Goal: Find specific fact: Find contact information

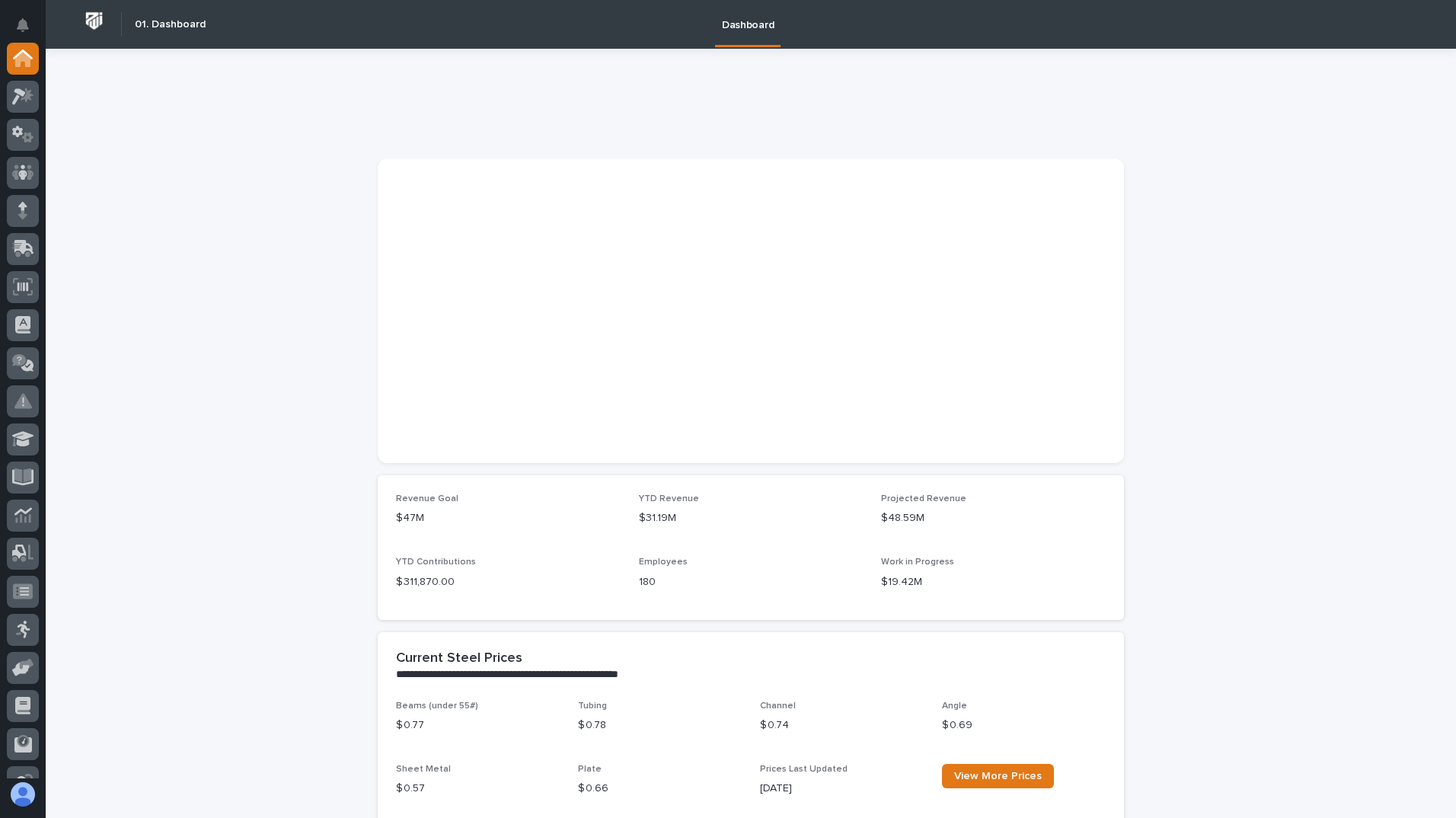
click at [39, 477] on div at bounding box center [23, 410] width 46 height 735
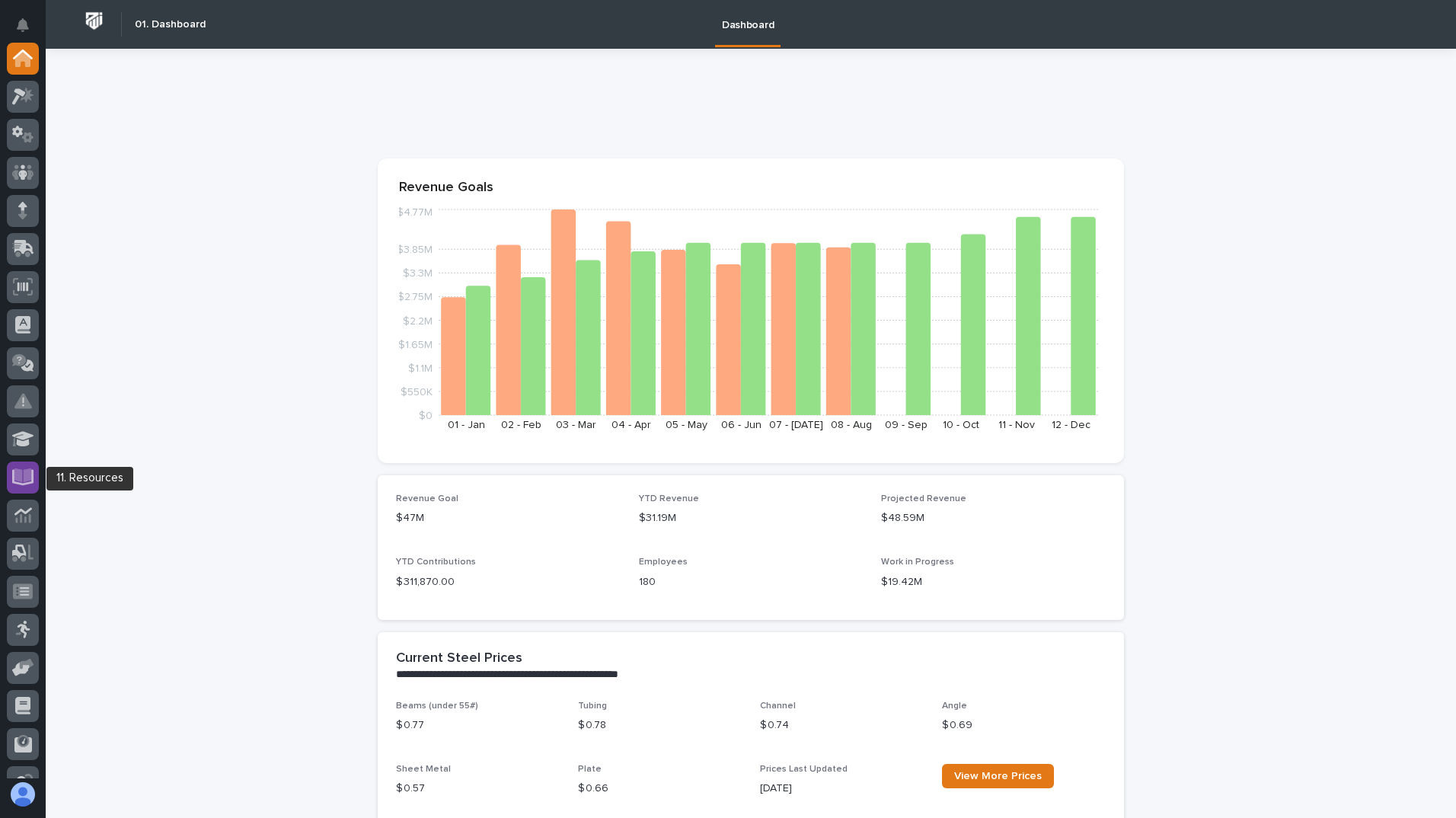
click at [19, 477] on icon at bounding box center [23, 475] width 18 height 14
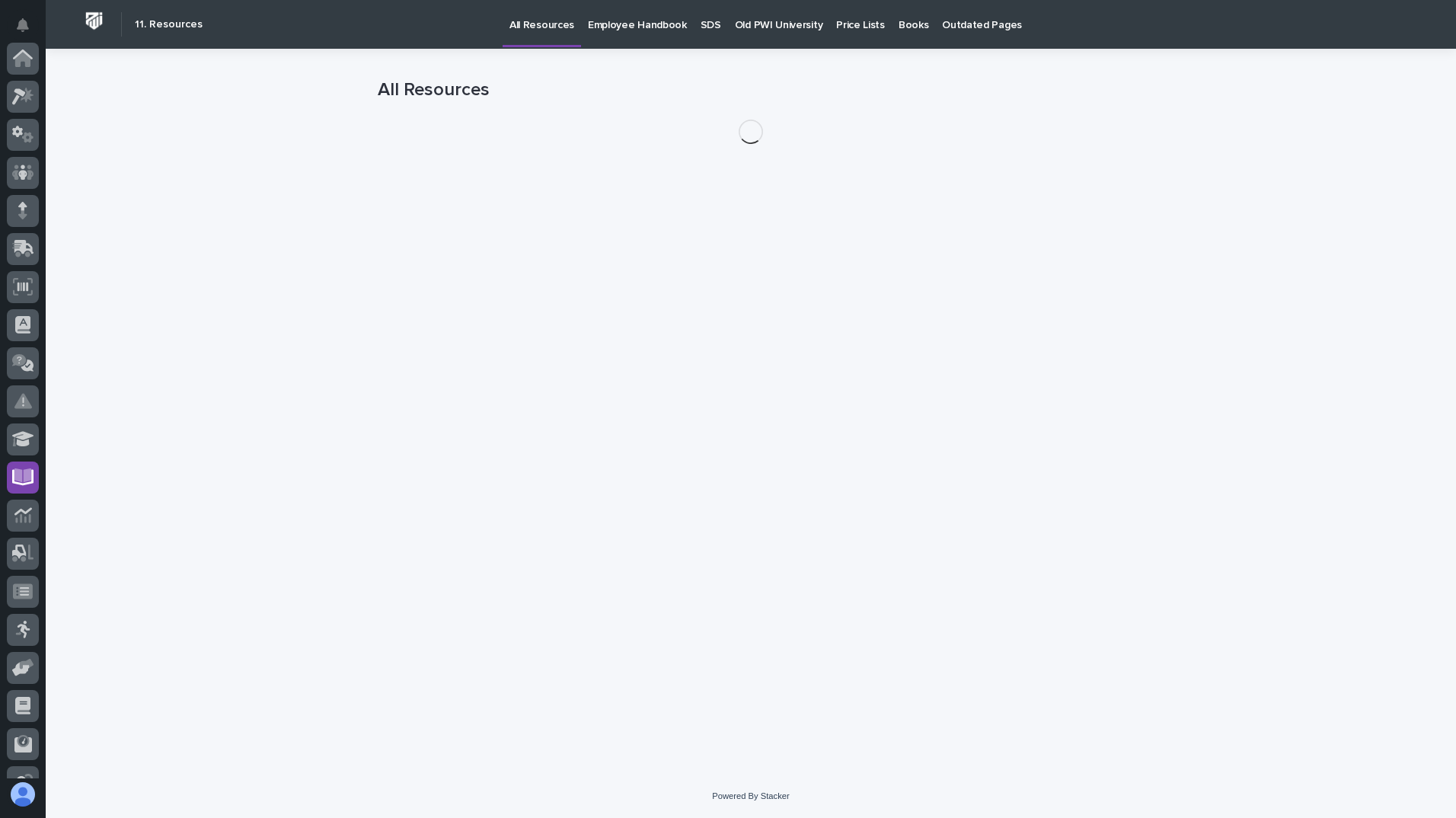
scroll to position [179, 0]
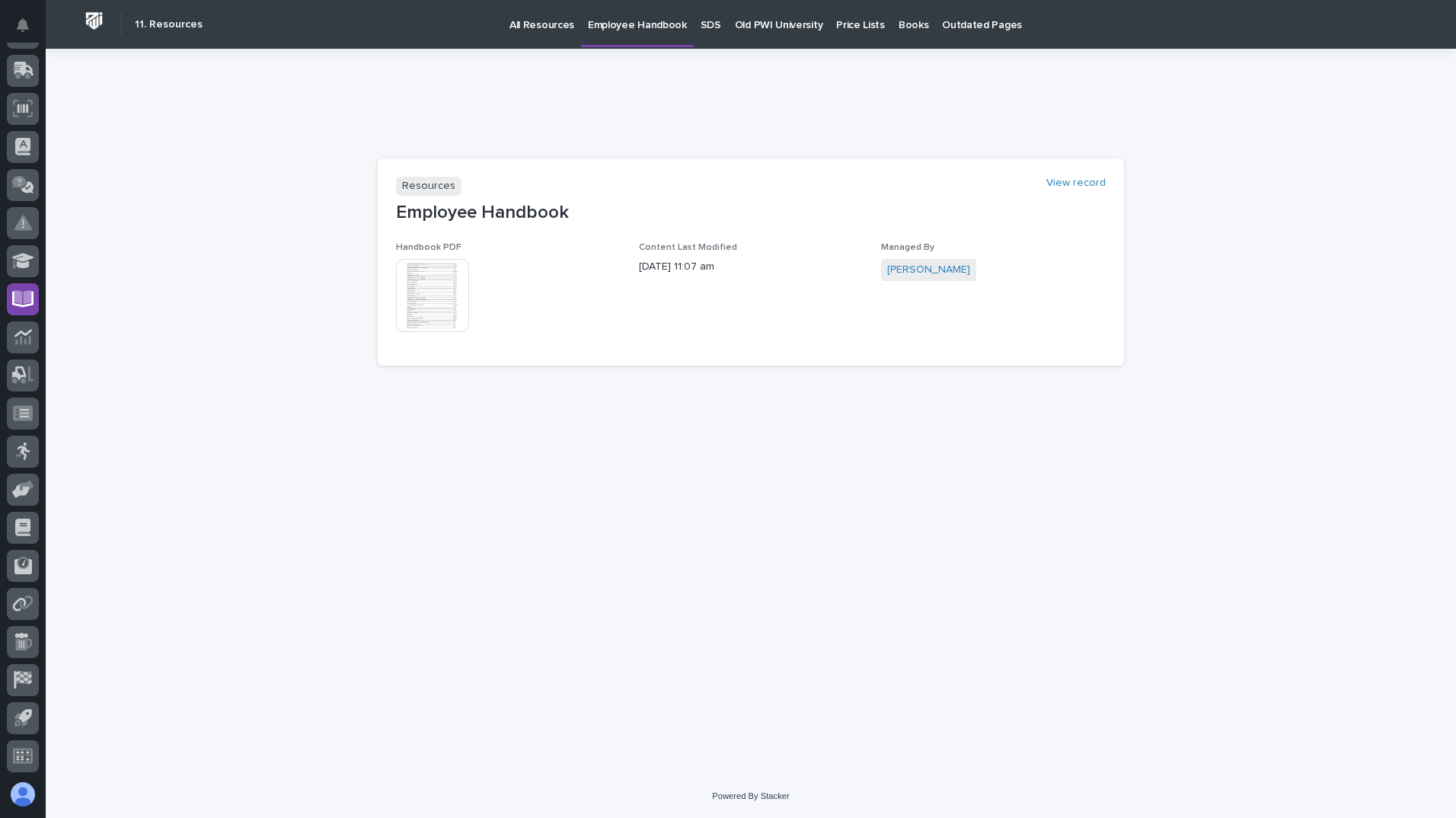
click at [439, 300] on img at bounding box center [432, 295] width 73 height 73
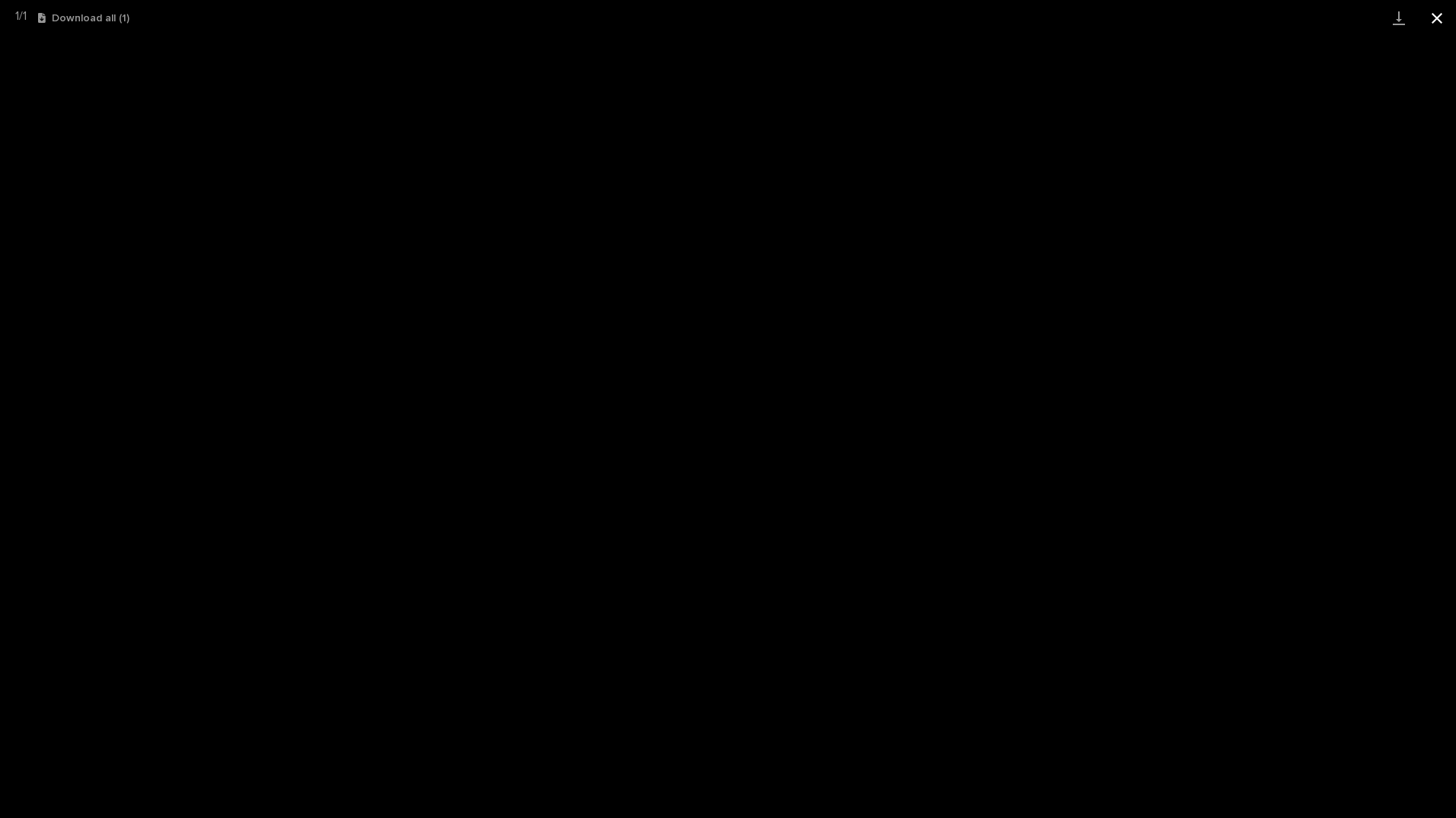
click at [1443, 20] on button "Close gallery" at bounding box center [1437, 18] width 38 height 36
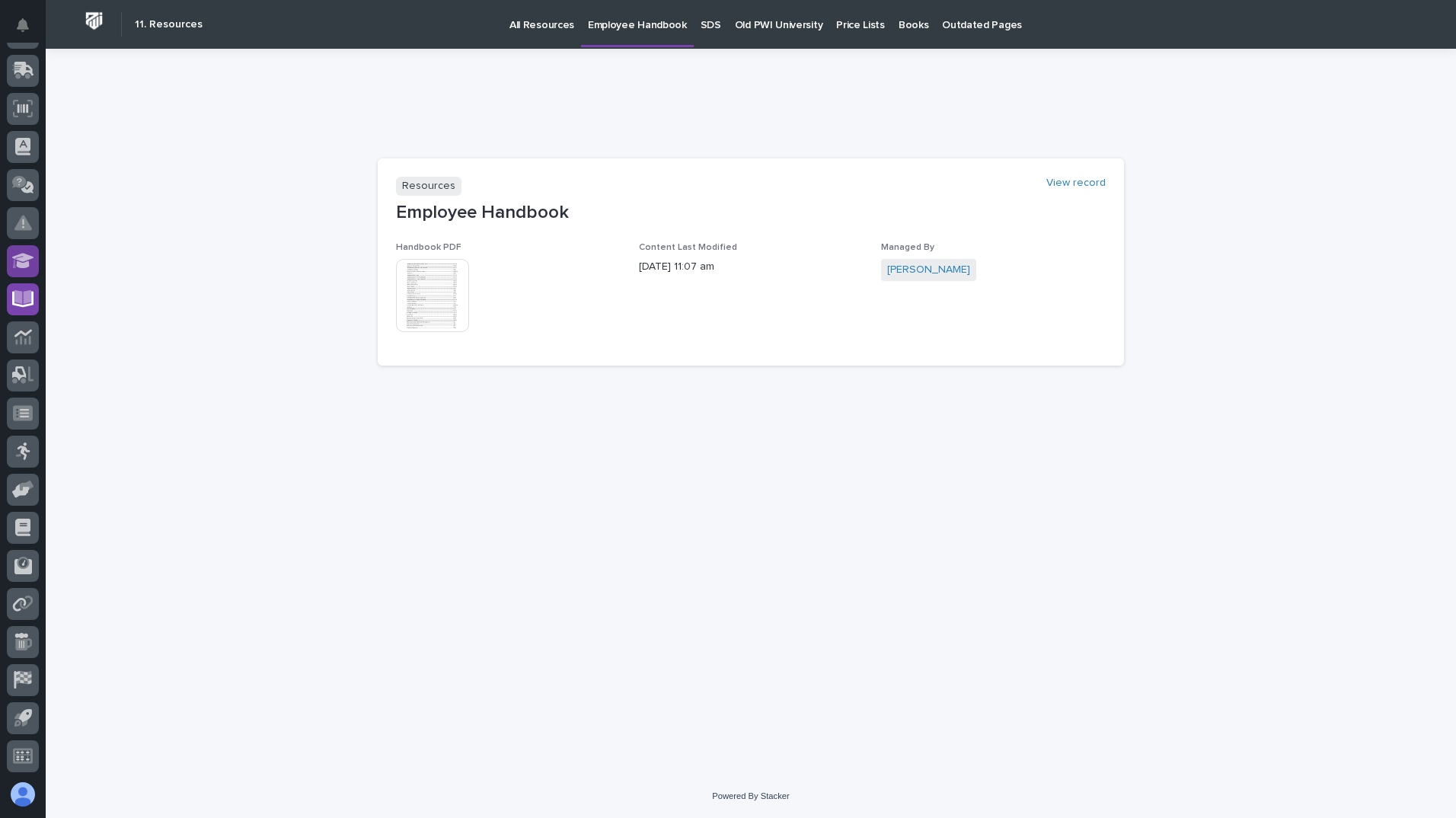
click at [10, 271] on div at bounding box center [23, 261] width 32 height 32
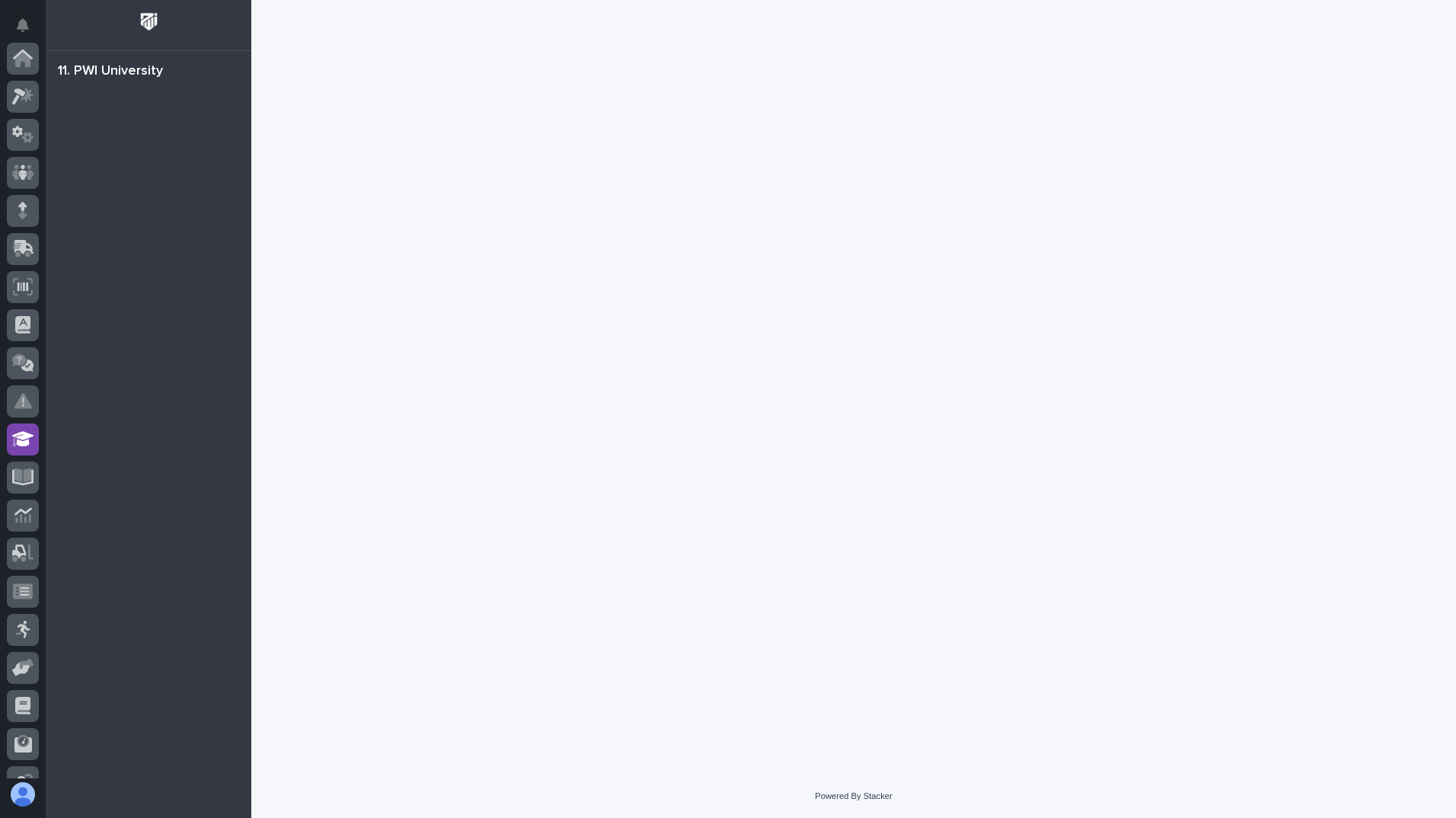
scroll to position [179, 0]
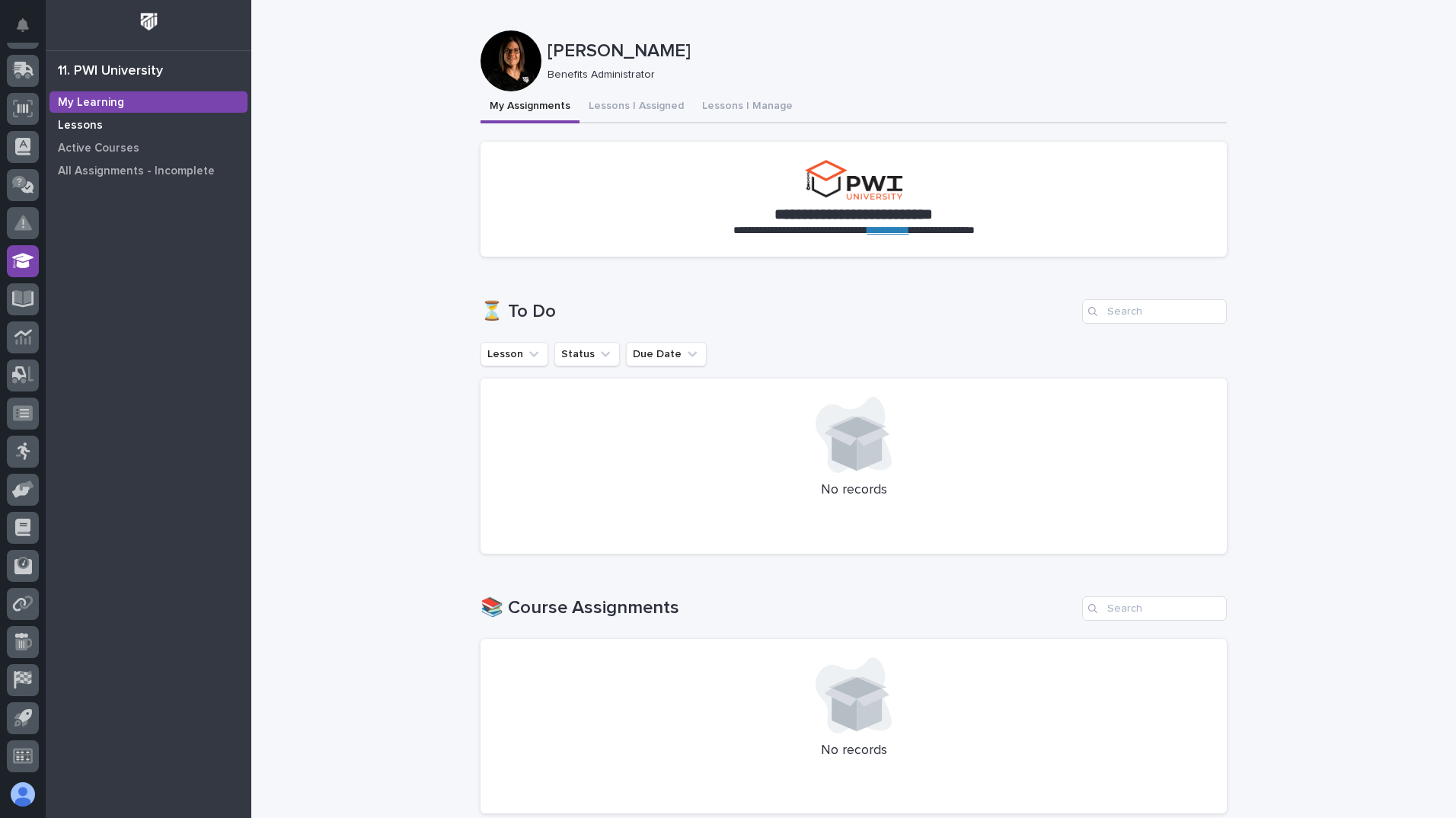
click at [97, 126] on p "Lessons" at bounding box center [80, 125] width 45 height 13
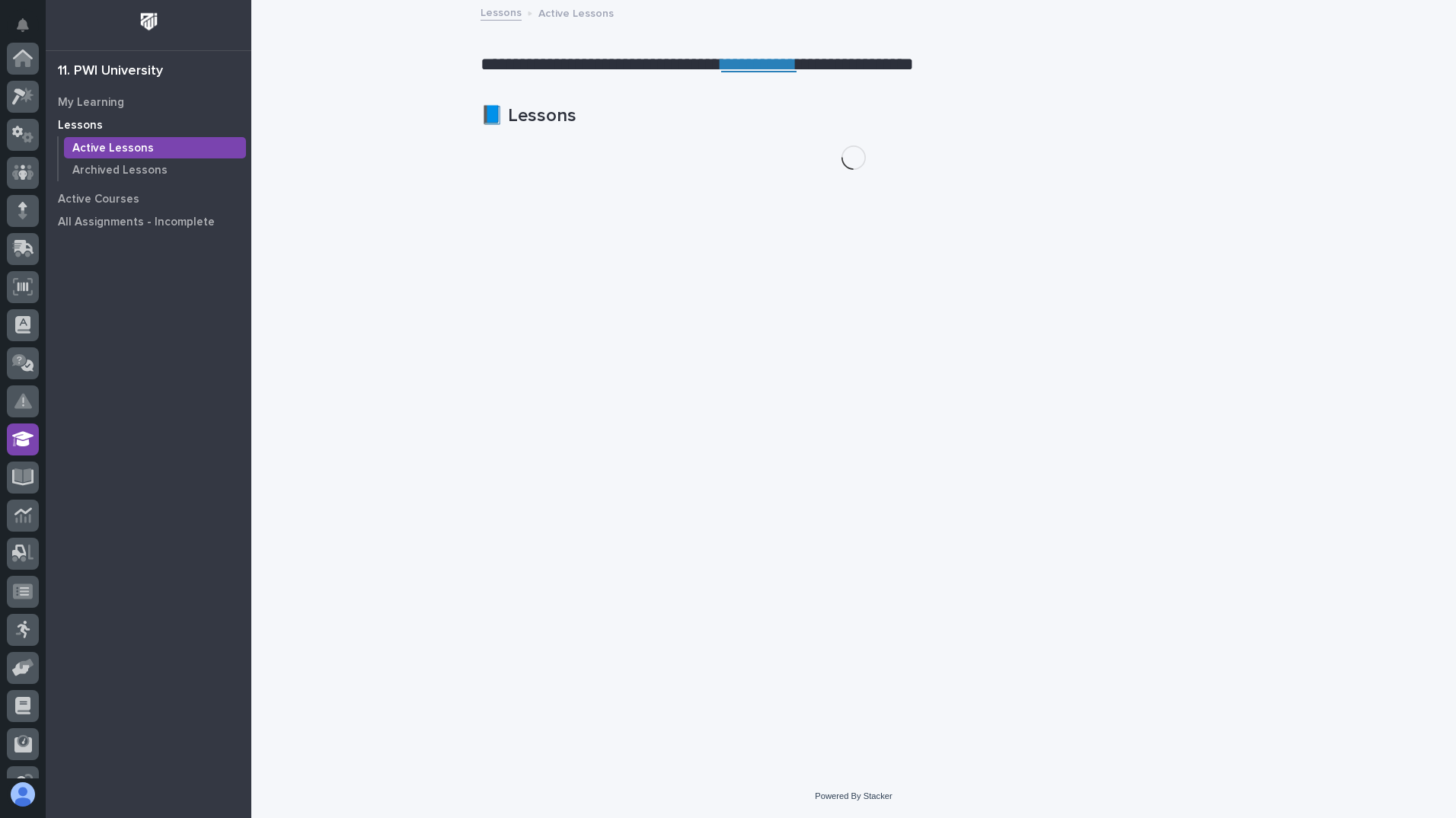
scroll to position [179, 0]
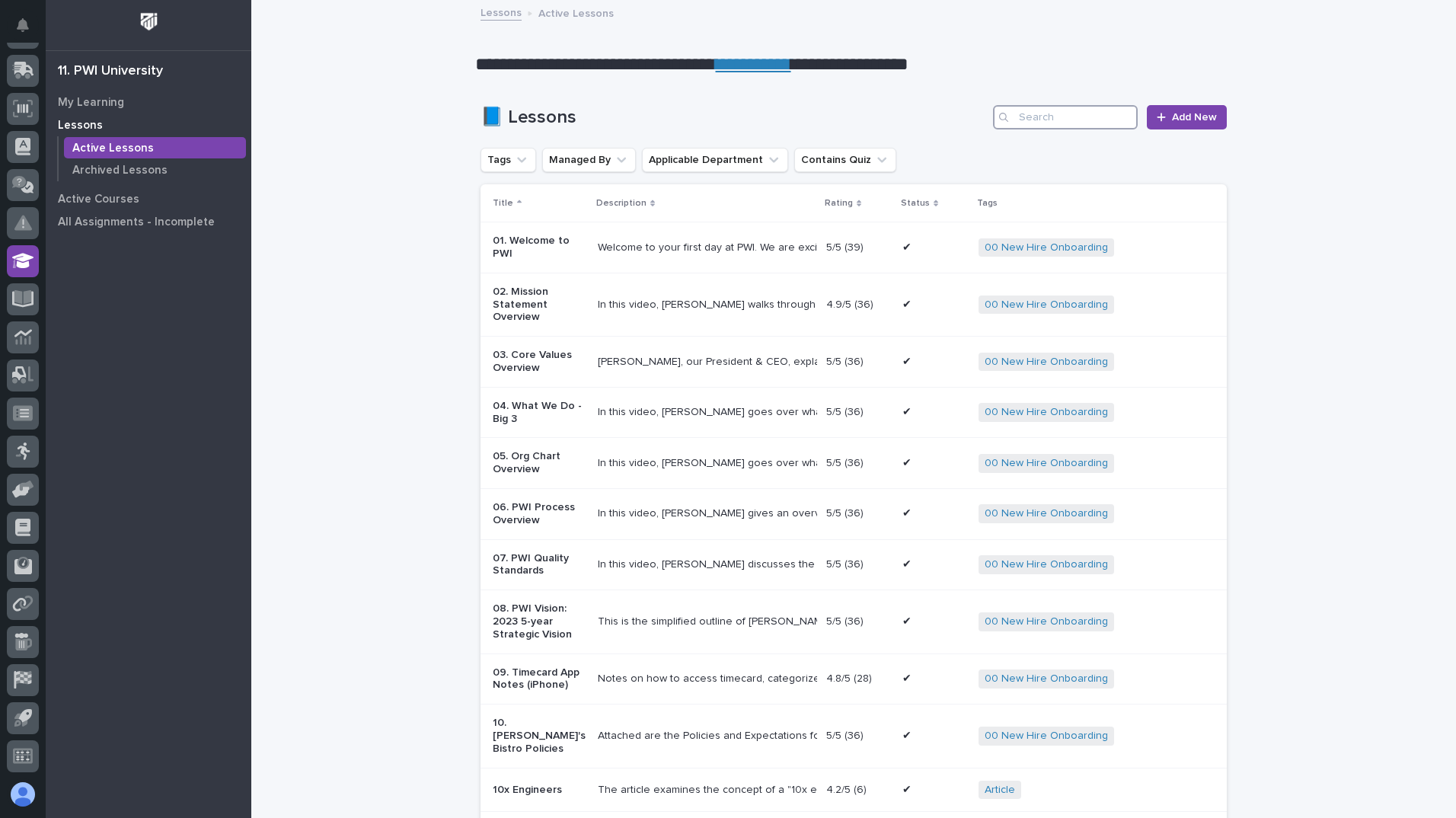
click at [1059, 121] on input "Search" at bounding box center [1065, 117] width 144 height 24
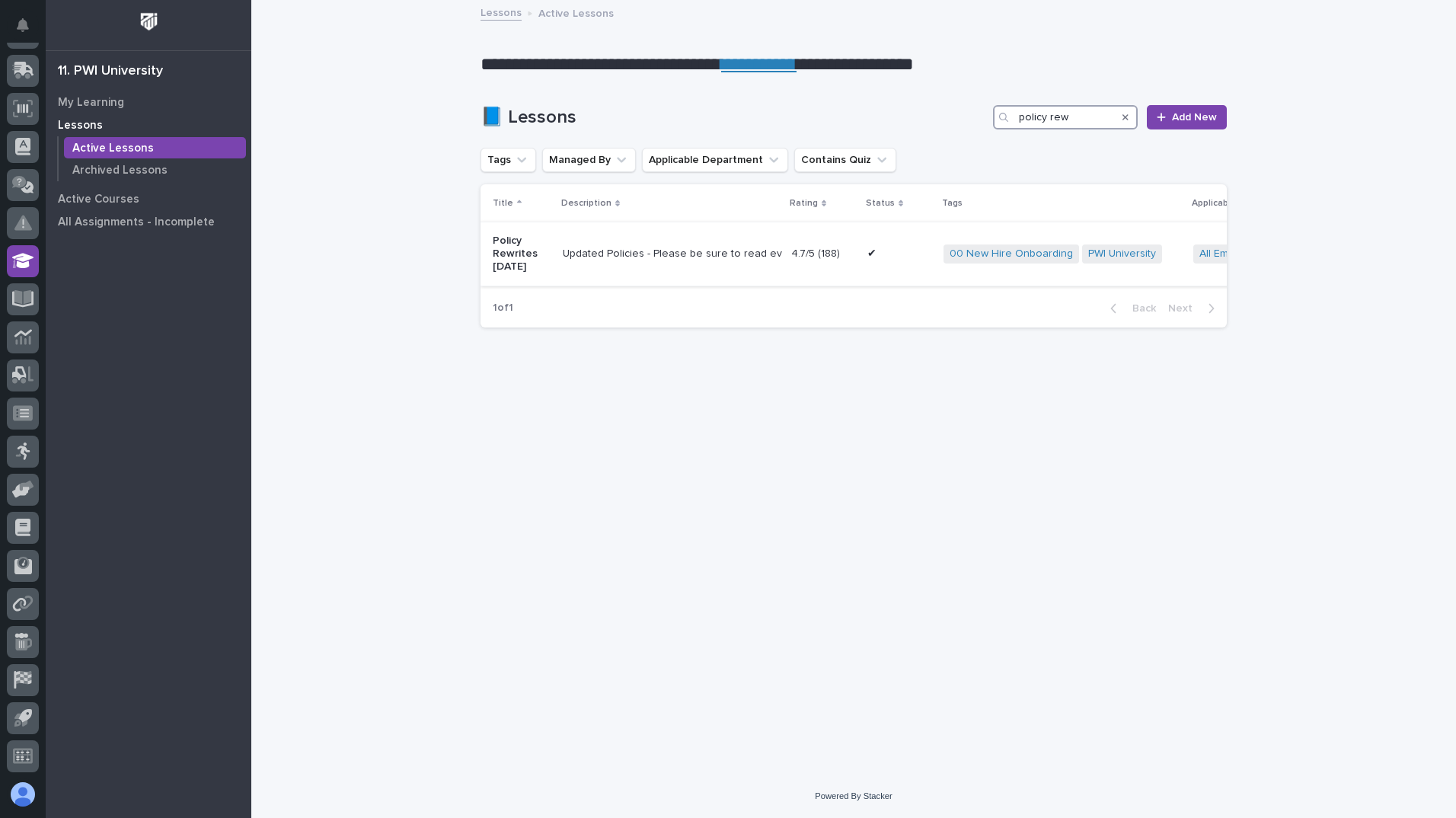
type input "policy rew"
click at [632, 269] on td "Updated Policies - Please be sure to read everything. If you have any questions…" at bounding box center [671, 254] width 229 height 63
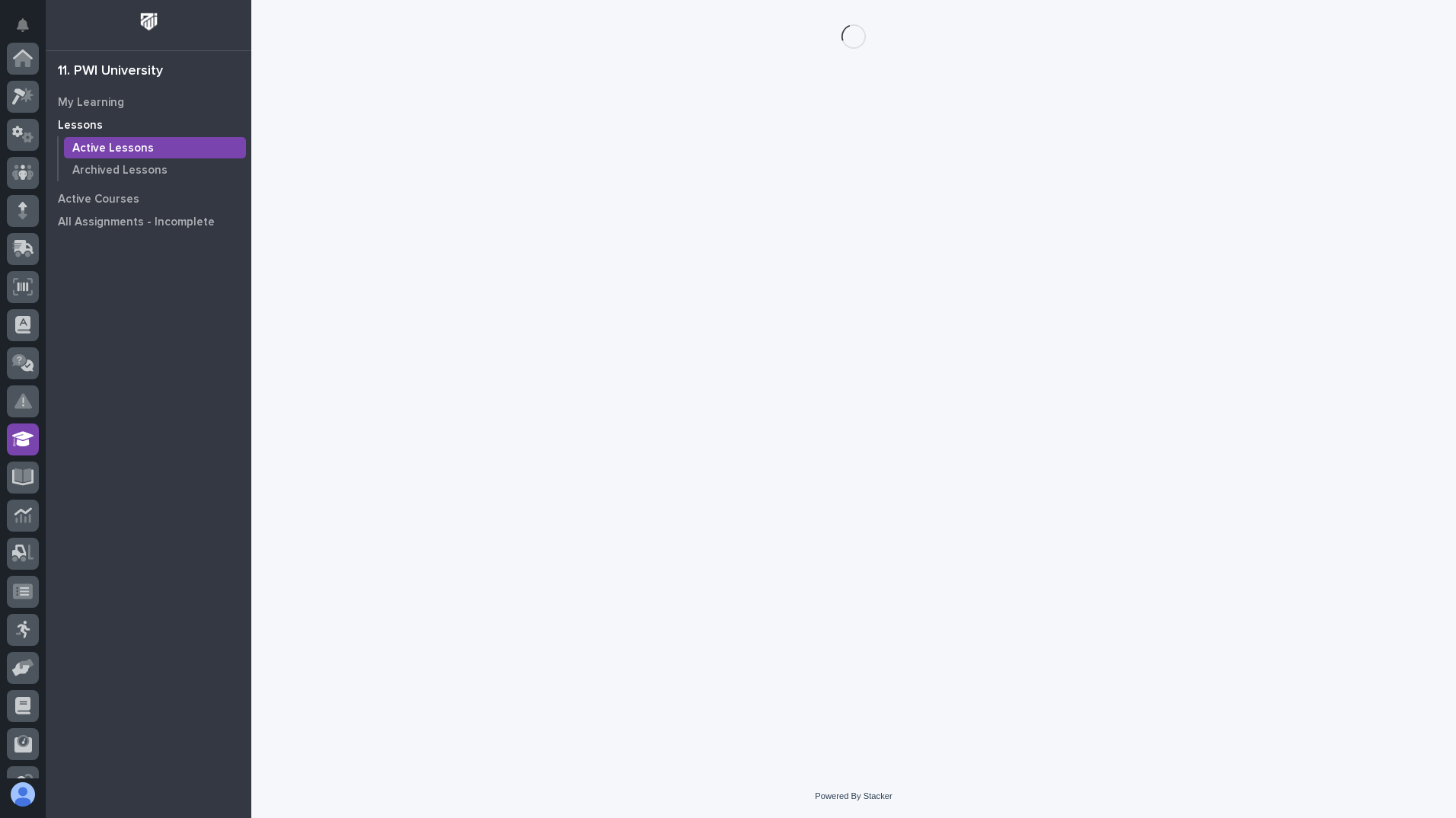
scroll to position [179, 0]
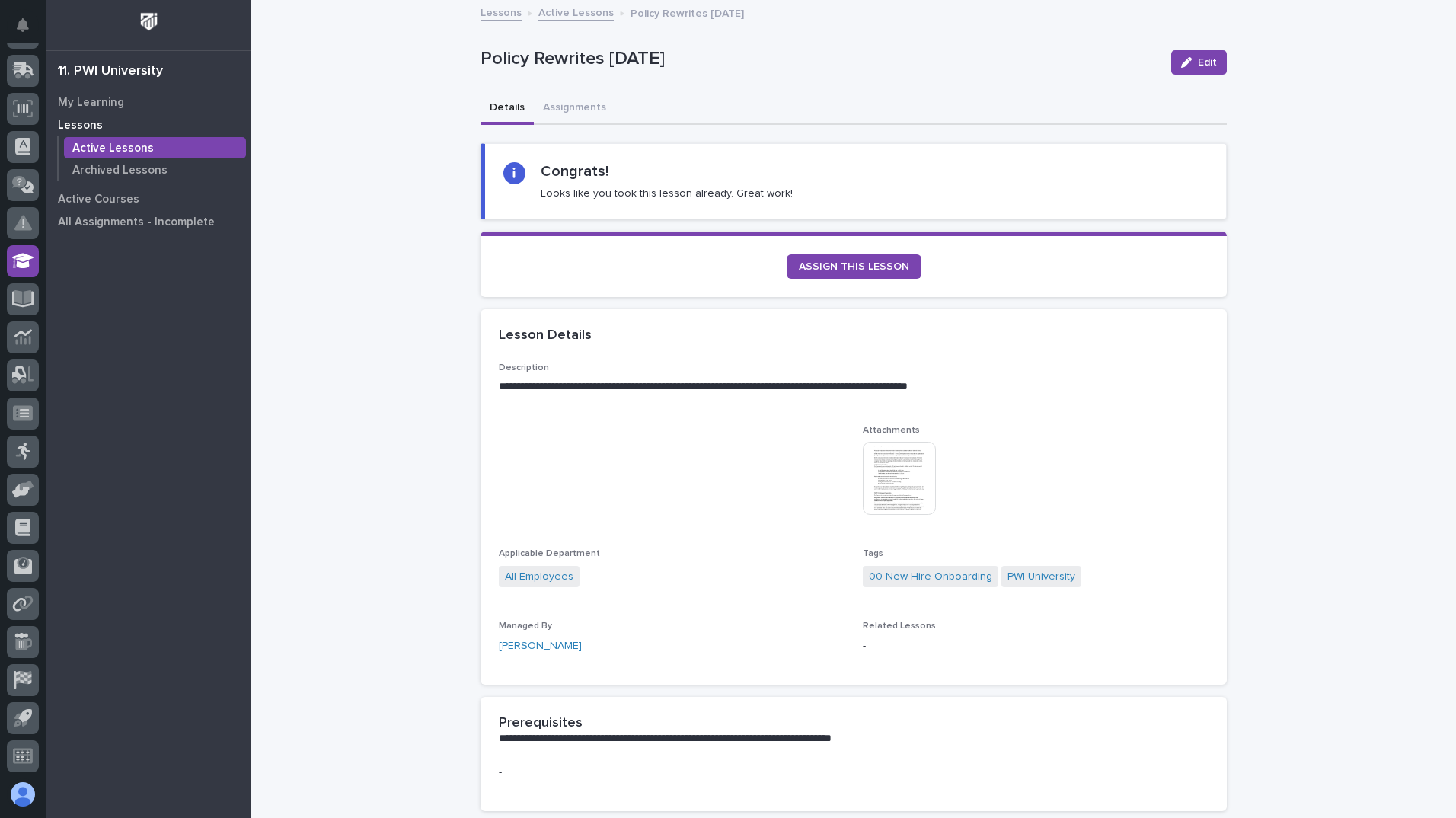
click at [900, 482] on img at bounding box center [899, 478] width 73 height 73
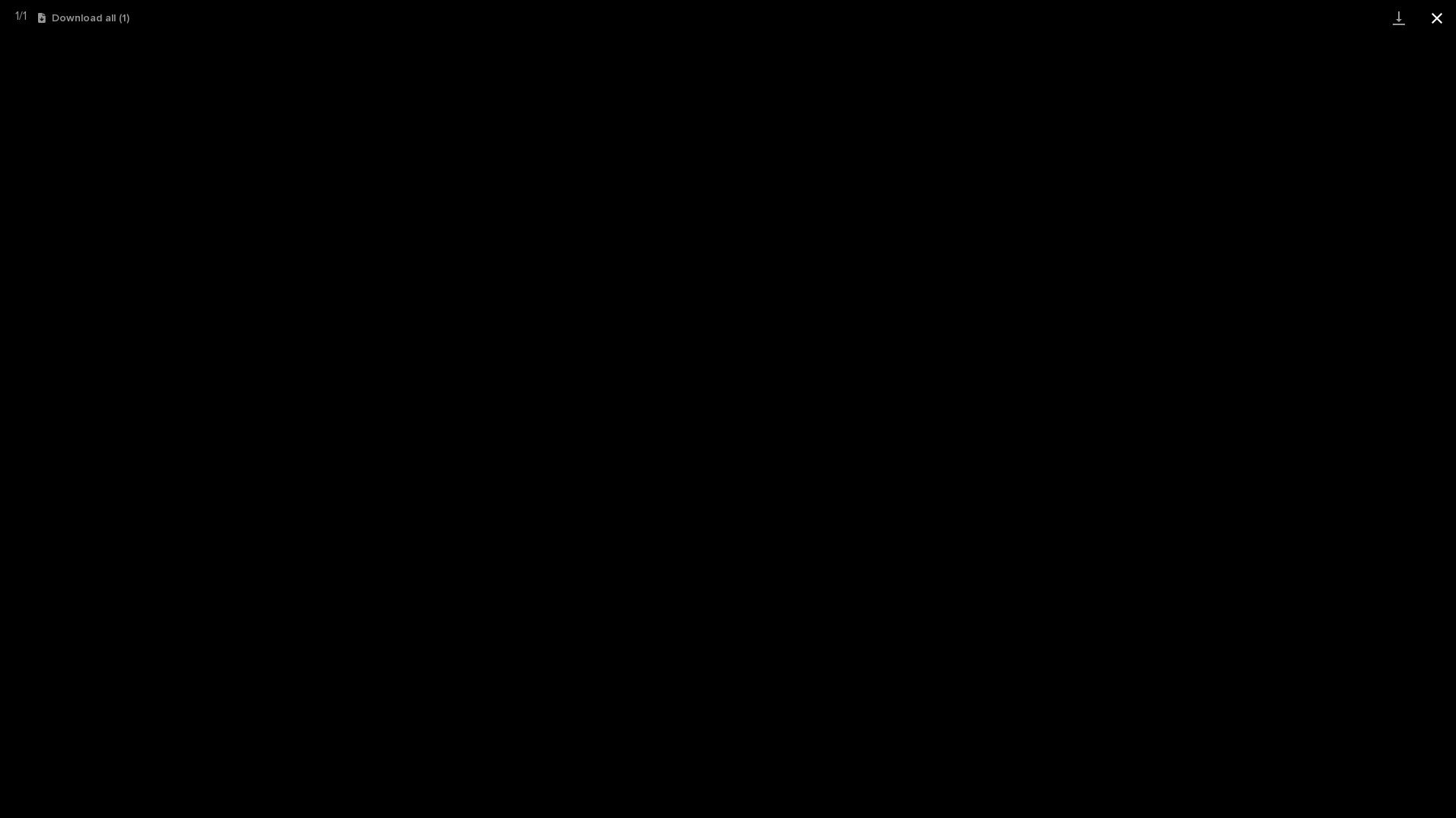
click at [1429, 17] on button "Close gallery" at bounding box center [1437, 18] width 38 height 36
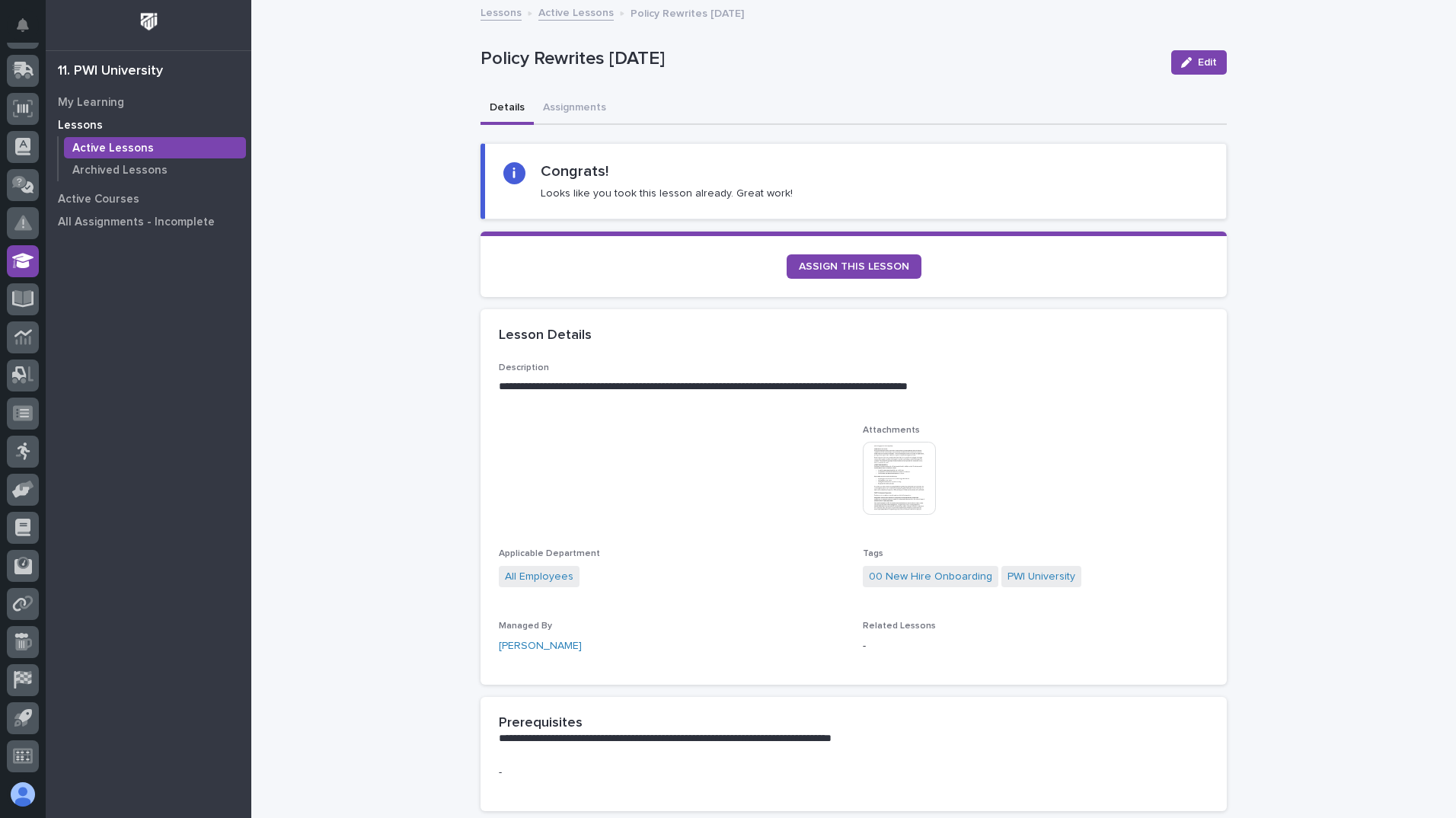
click at [156, 18] on img at bounding box center [149, 22] width 28 height 28
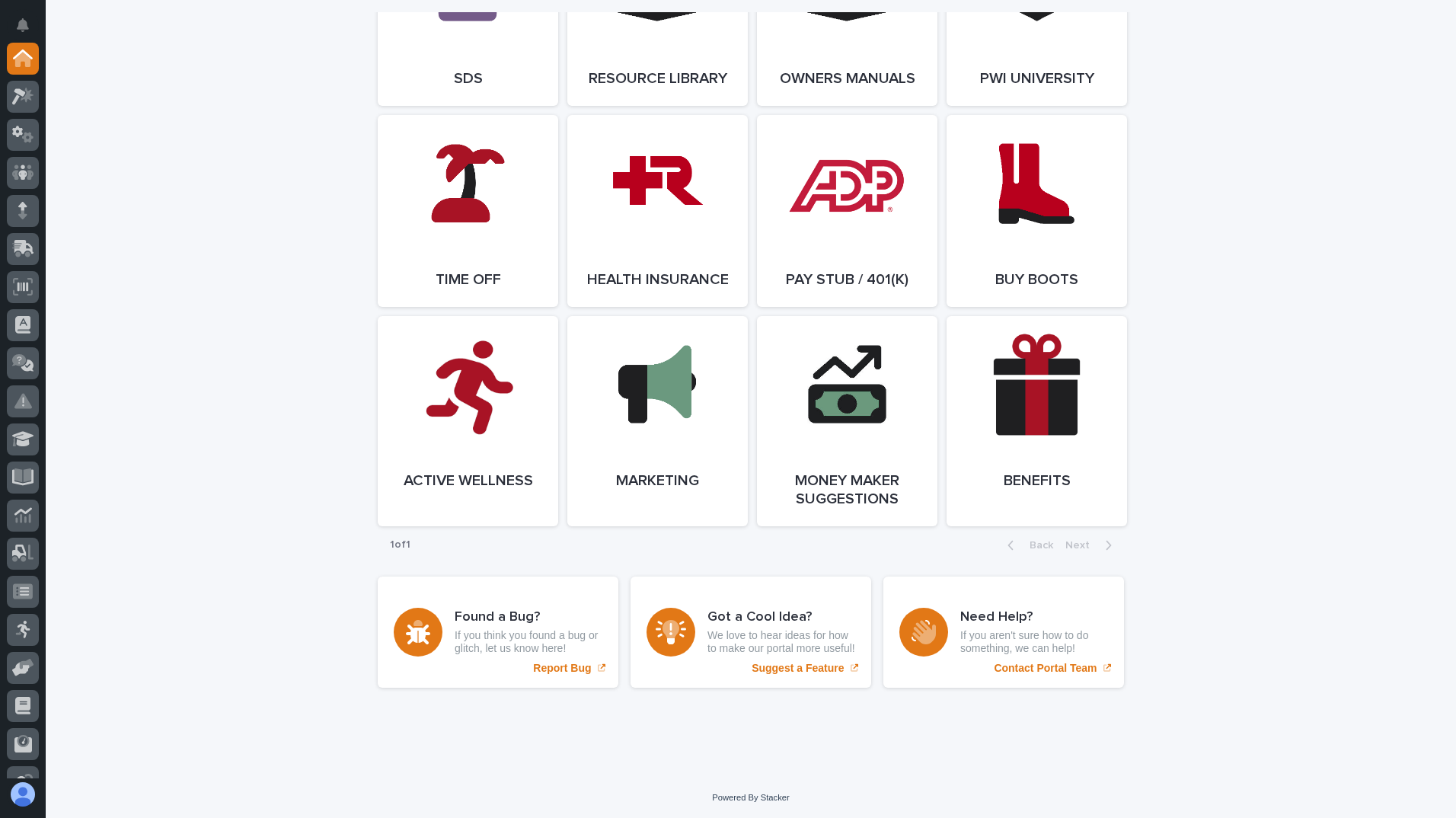
scroll to position [2736, 0]
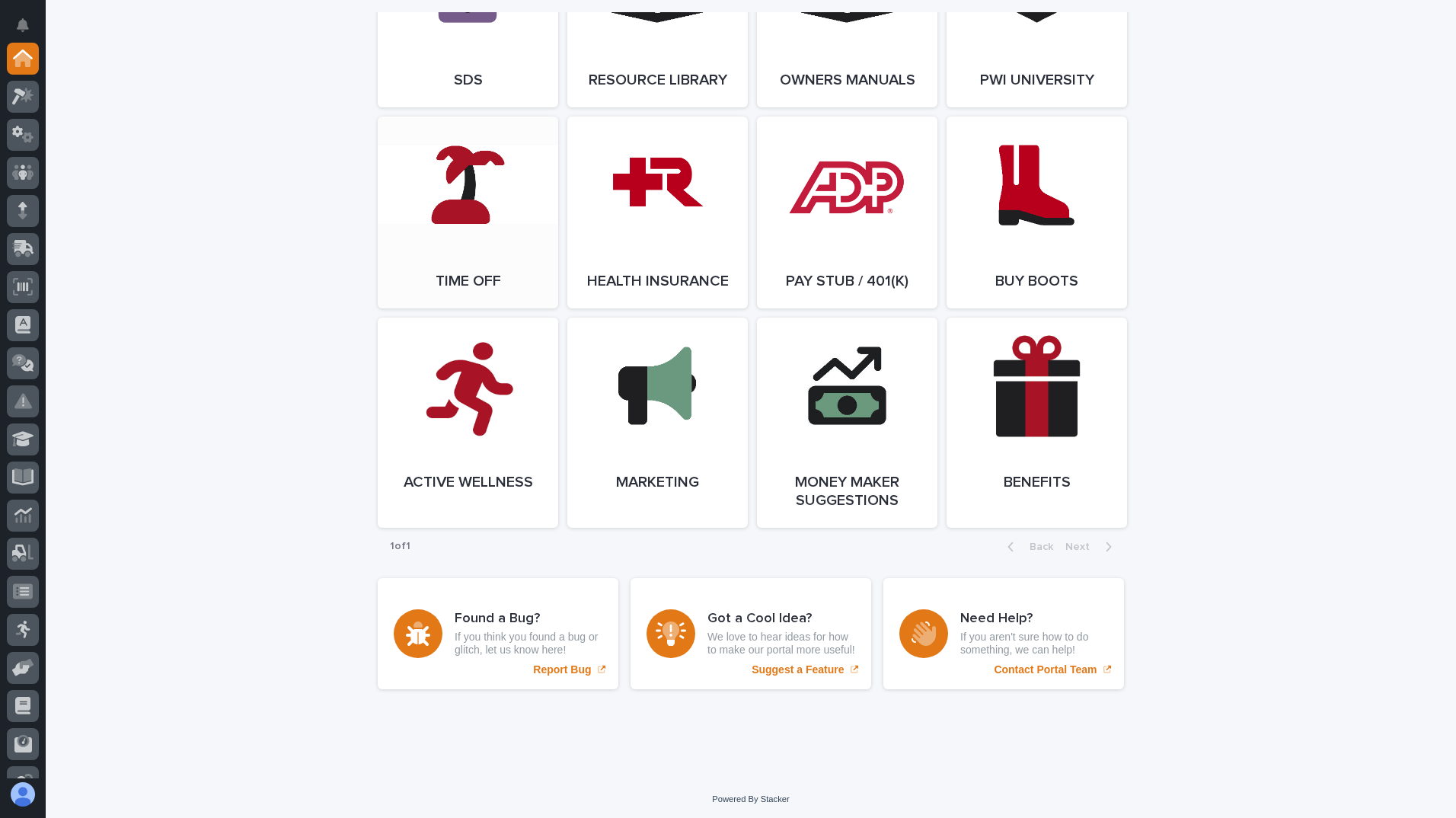
click at [462, 285] on link "Open Link" at bounding box center [468, 213] width 180 height 192
click at [29, 439] on icon at bounding box center [23, 439] width 22 height 18
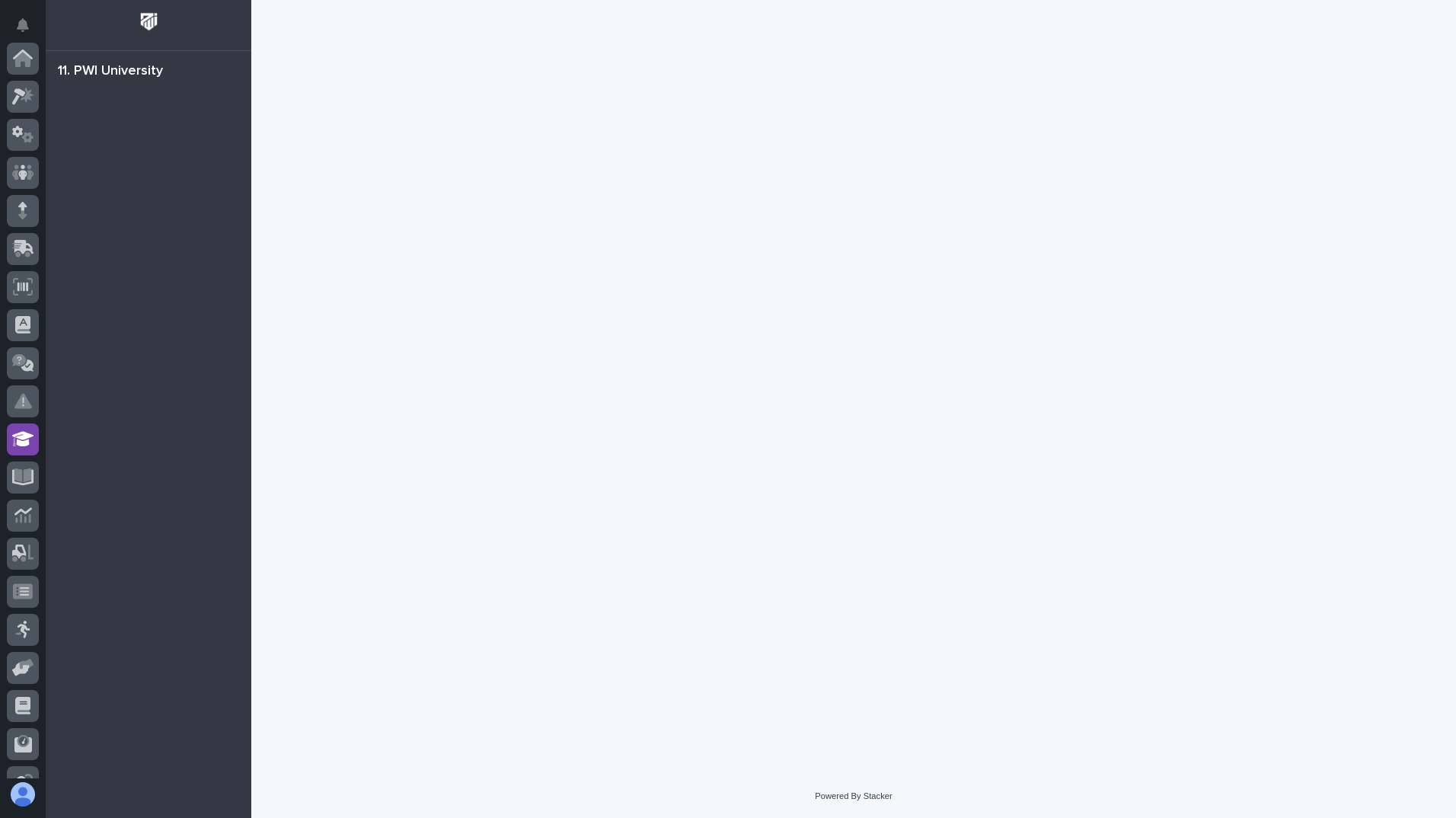
scroll to position [179, 0]
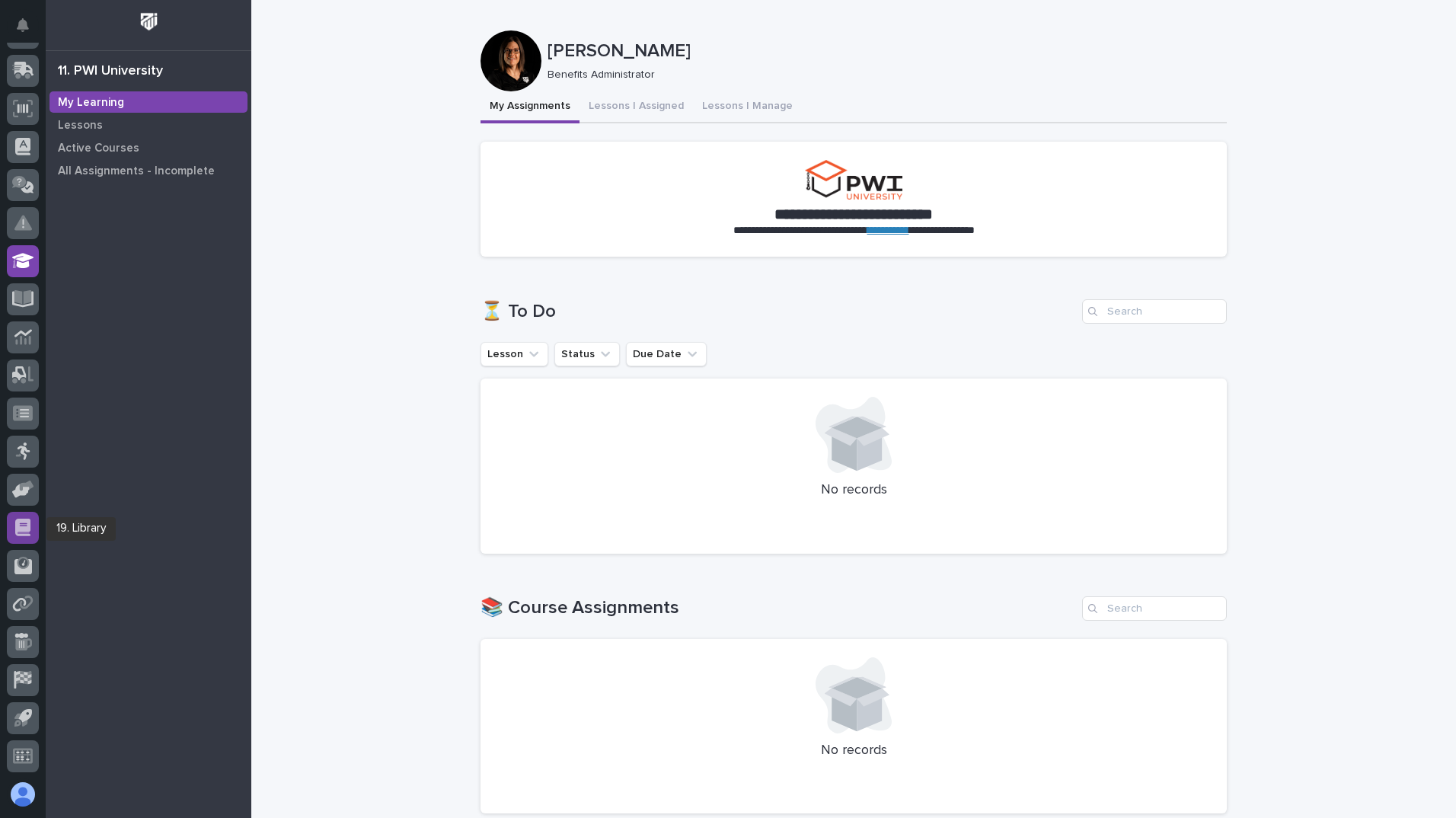
click at [22, 521] on icon at bounding box center [23, 527] width 15 height 18
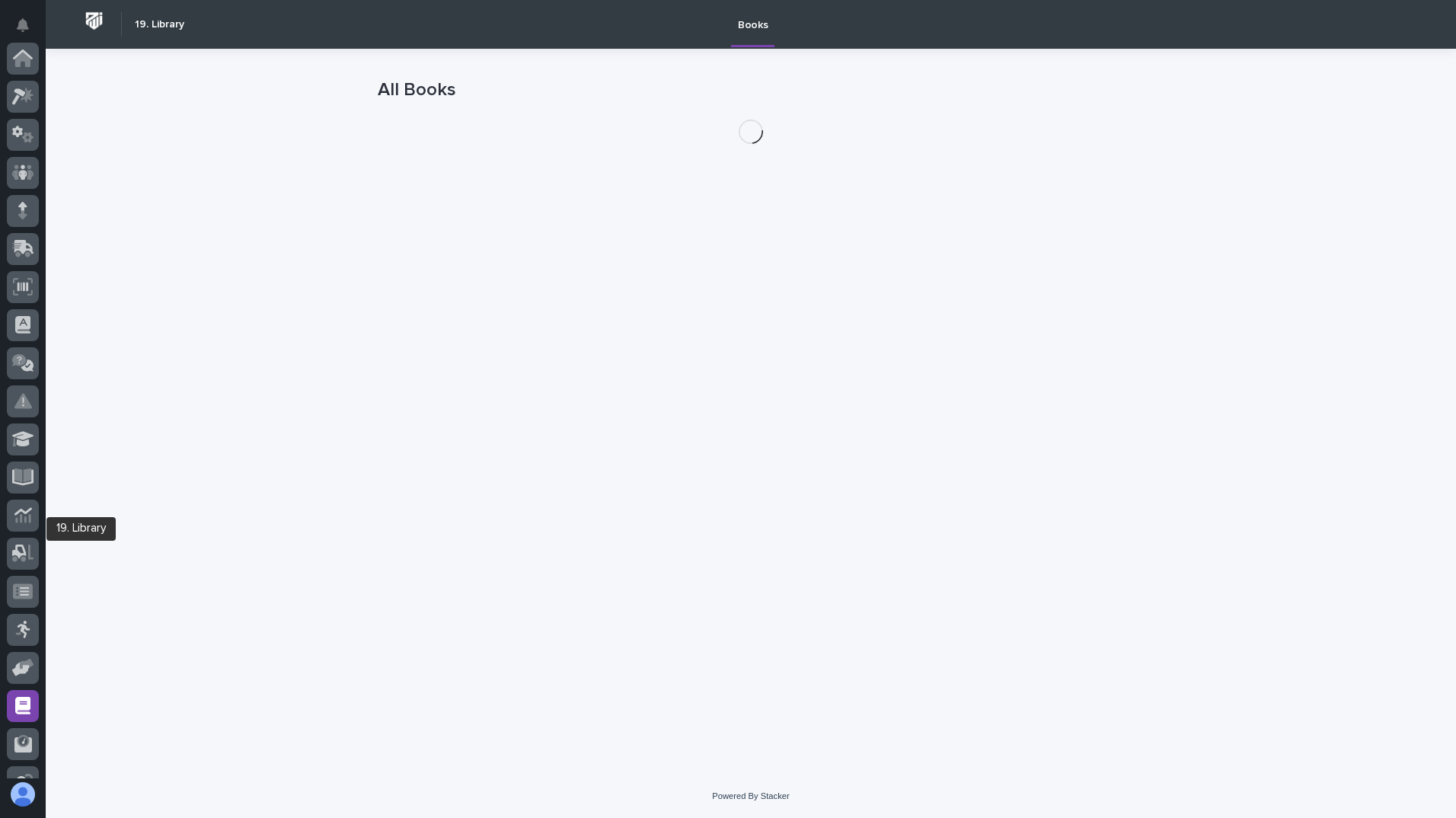
scroll to position [179, 0]
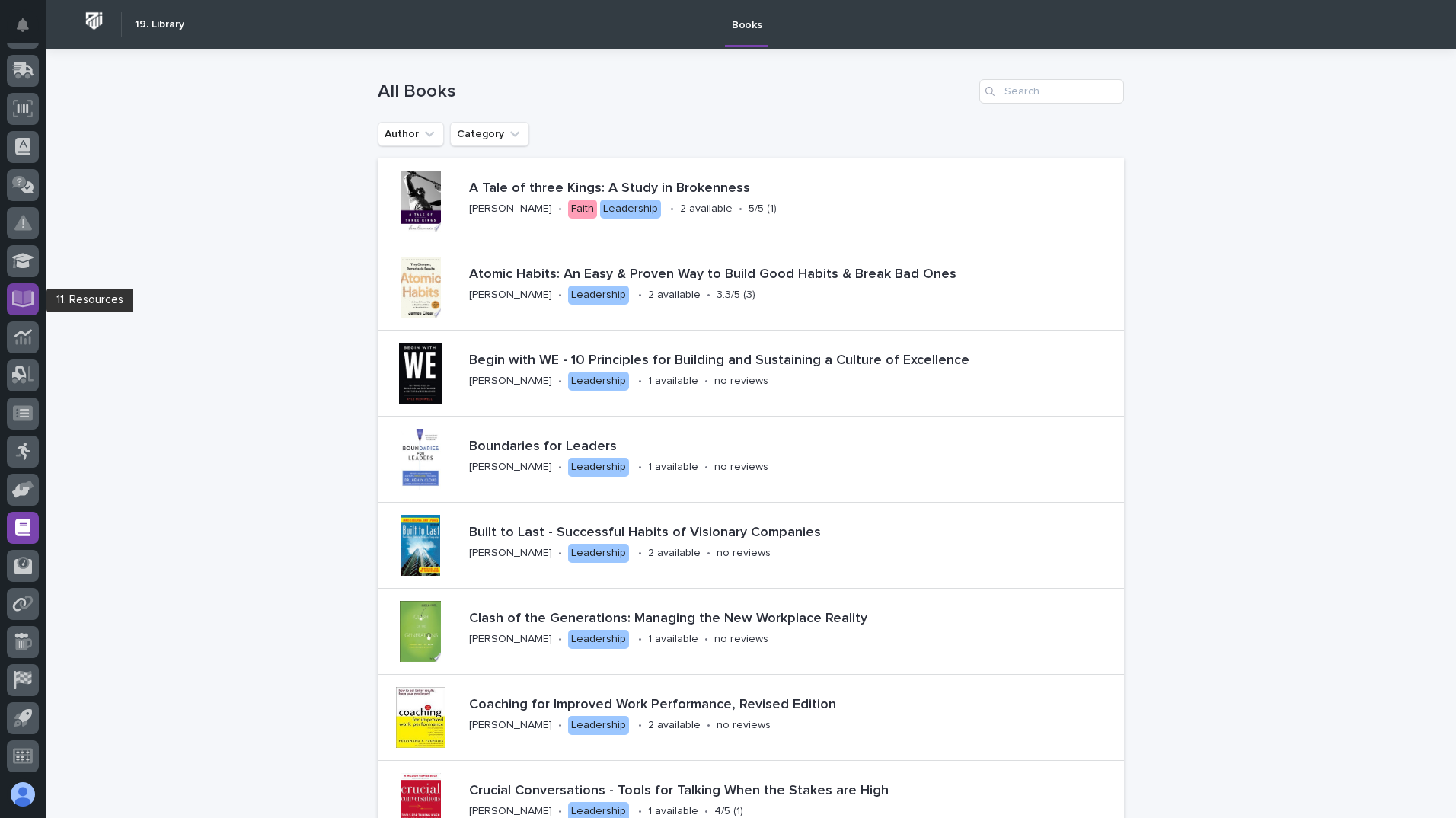
click at [27, 295] on icon at bounding box center [23, 297] width 18 height 14
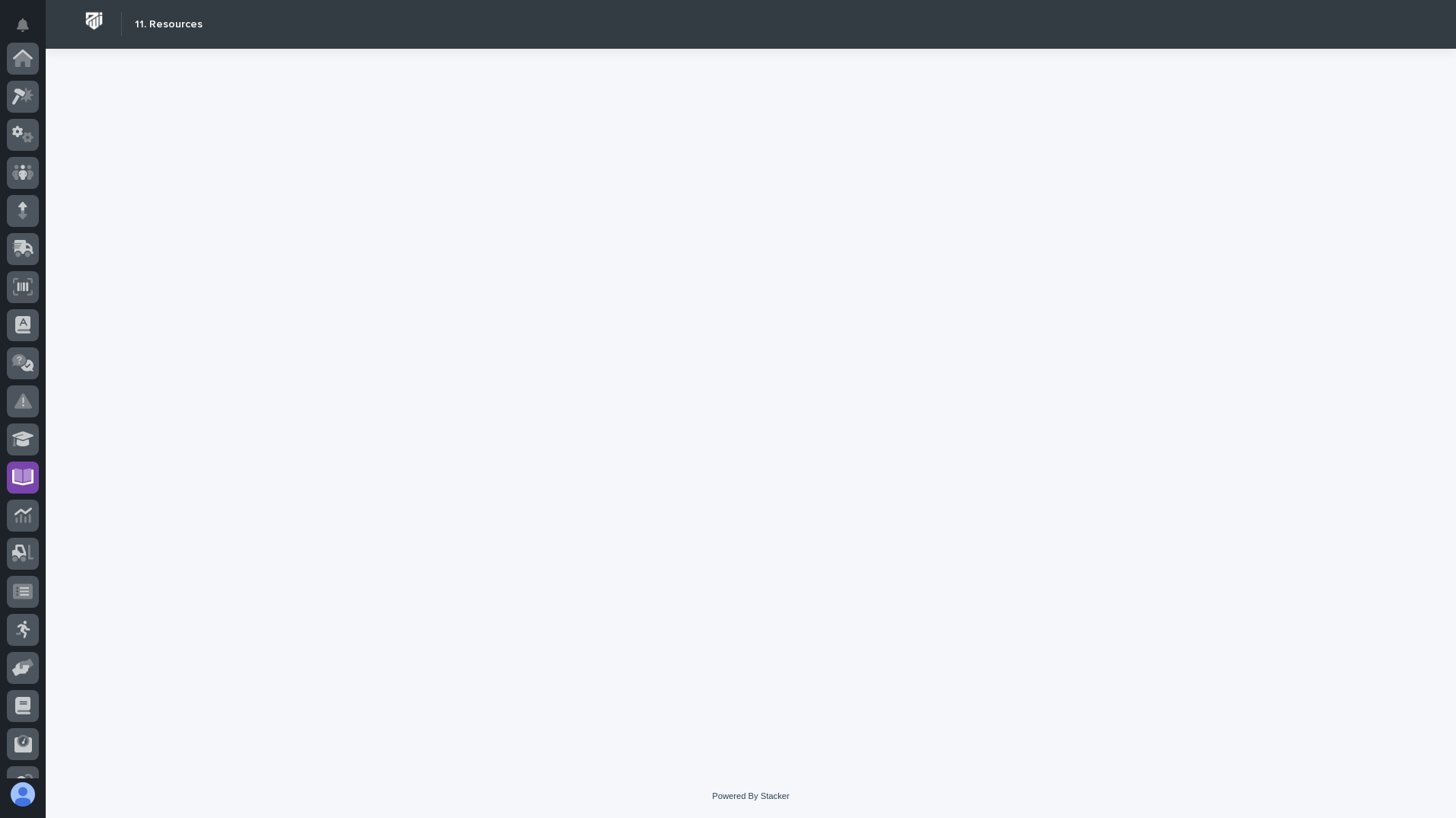
scroll to position [179, 0]
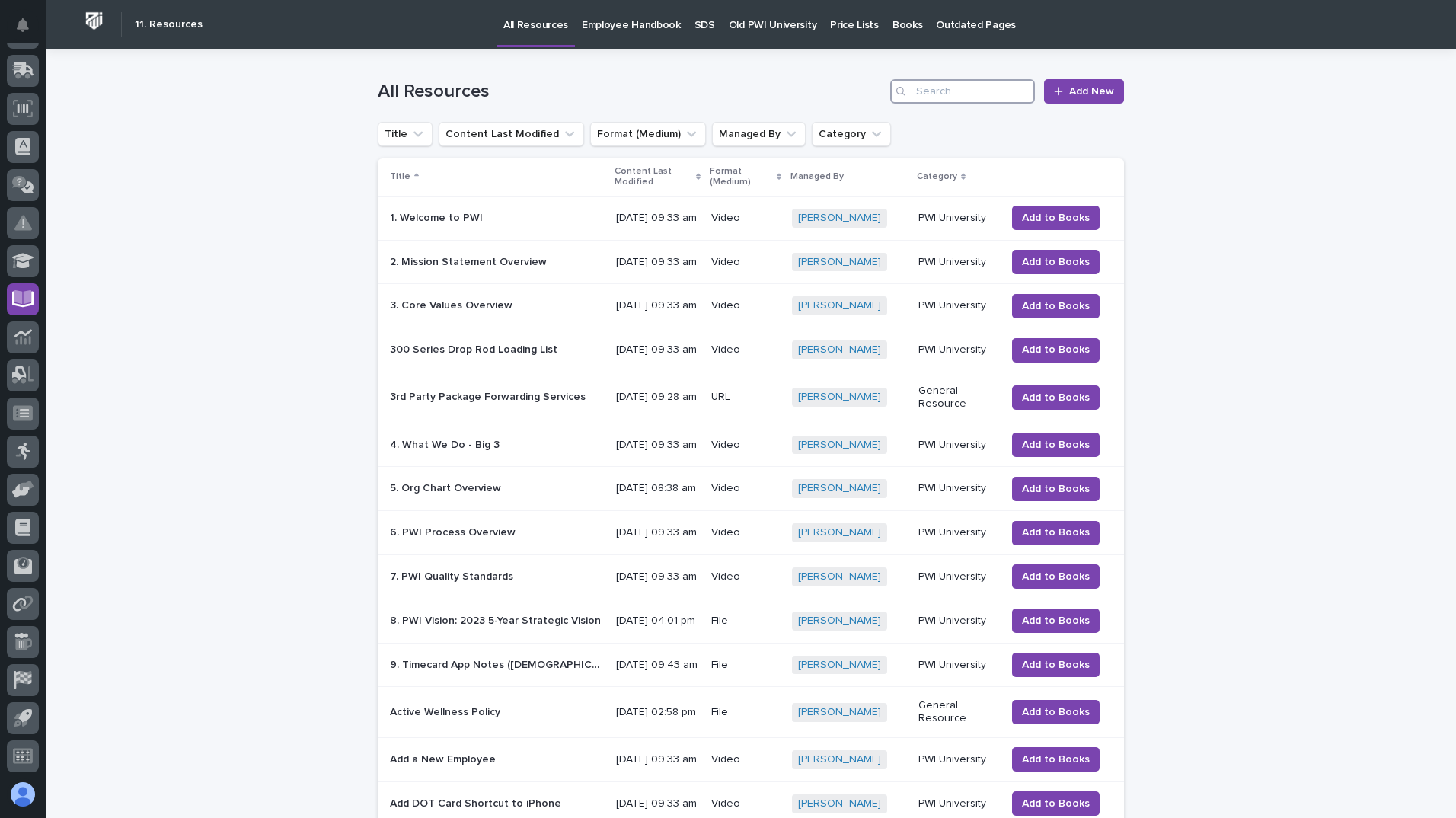
click at [943, 93] on input "Search" at bounding box center [962, 91] width 144 height 24
click at [624, 19] on p "Employee Handbook" at bounding box center [631, 16] width 99 height 32
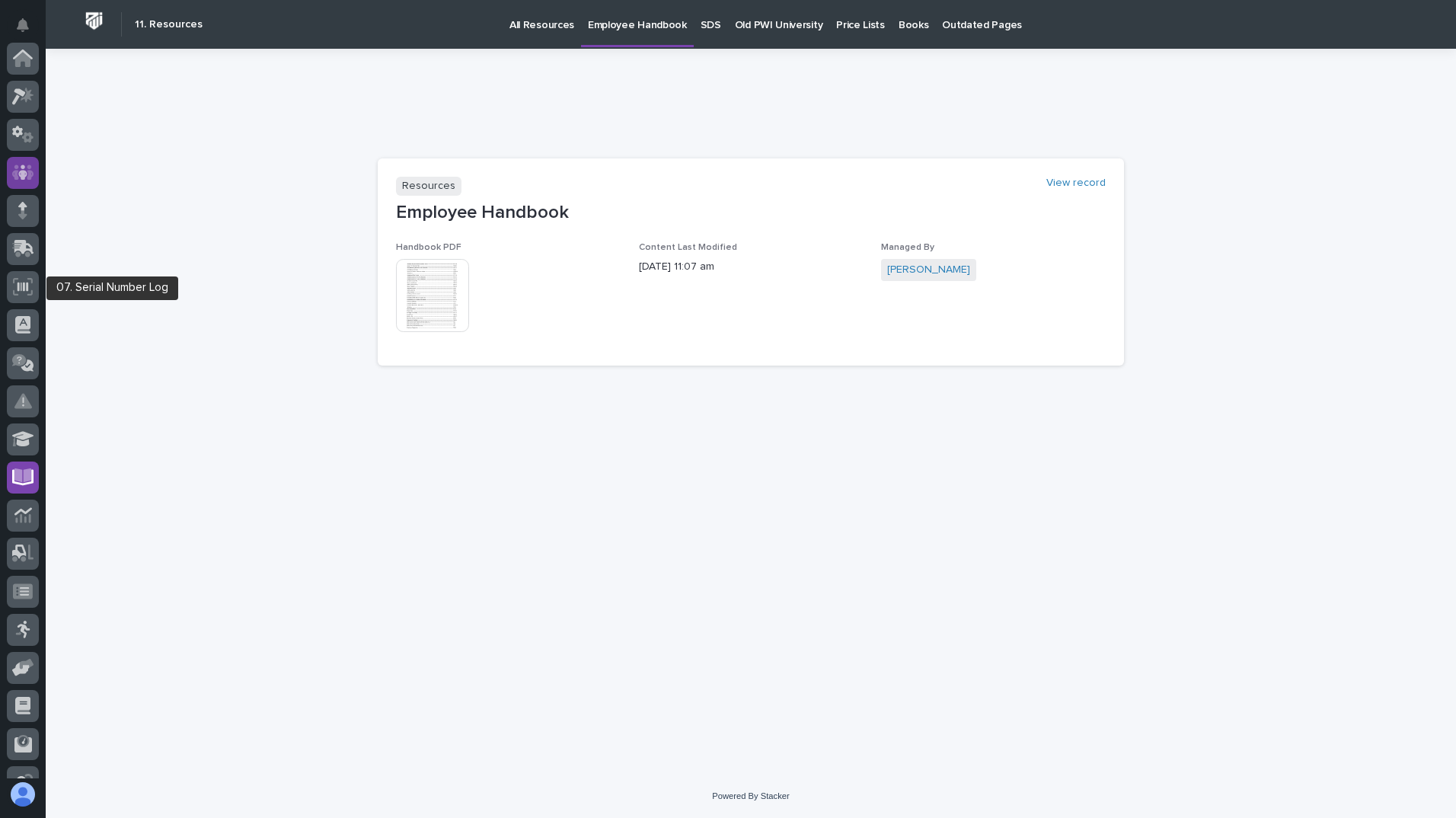
click at [20, 180] on icon at bounding box center [23, 172] width 22 height 18
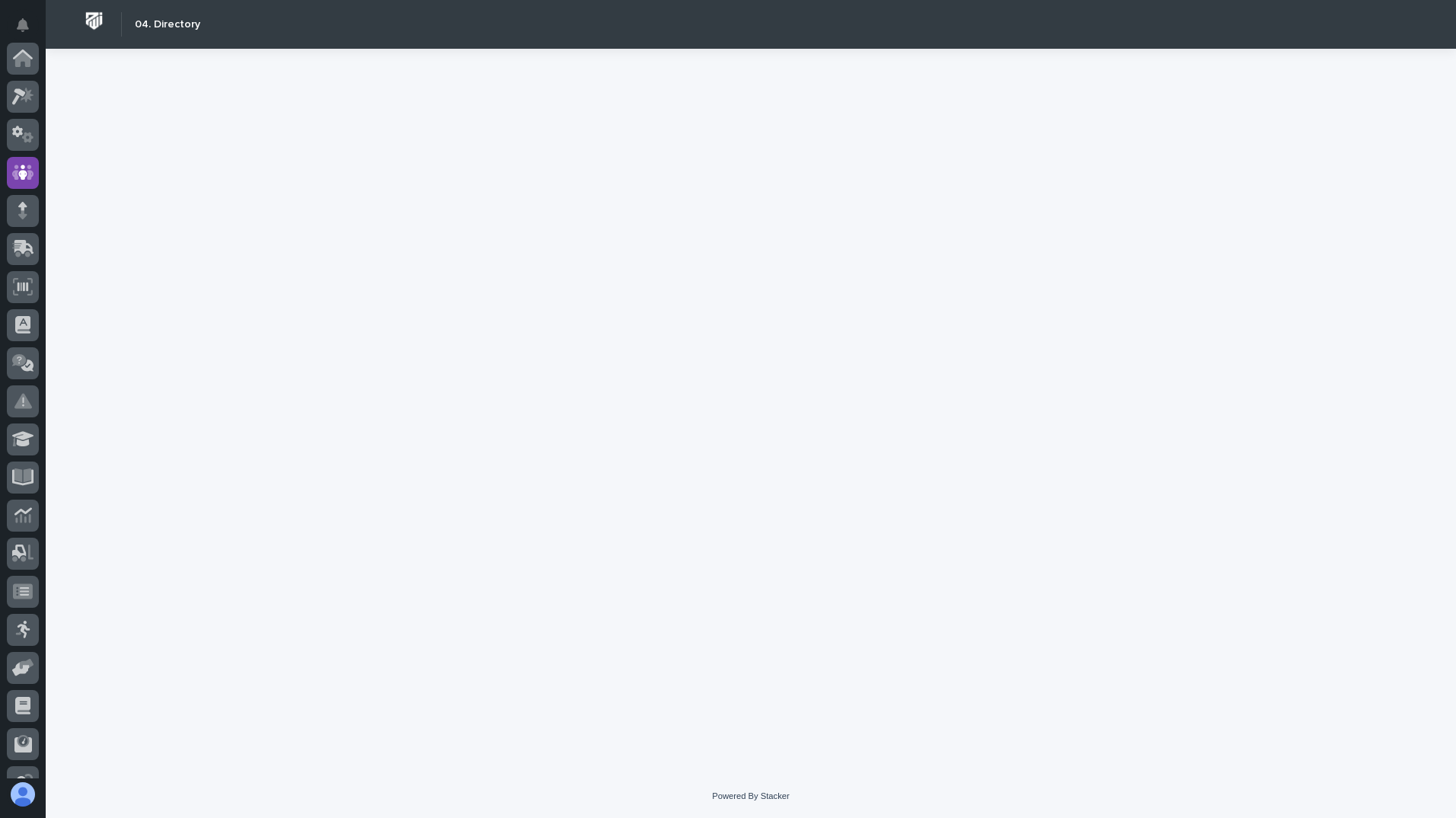
scroll to position [114, 0]
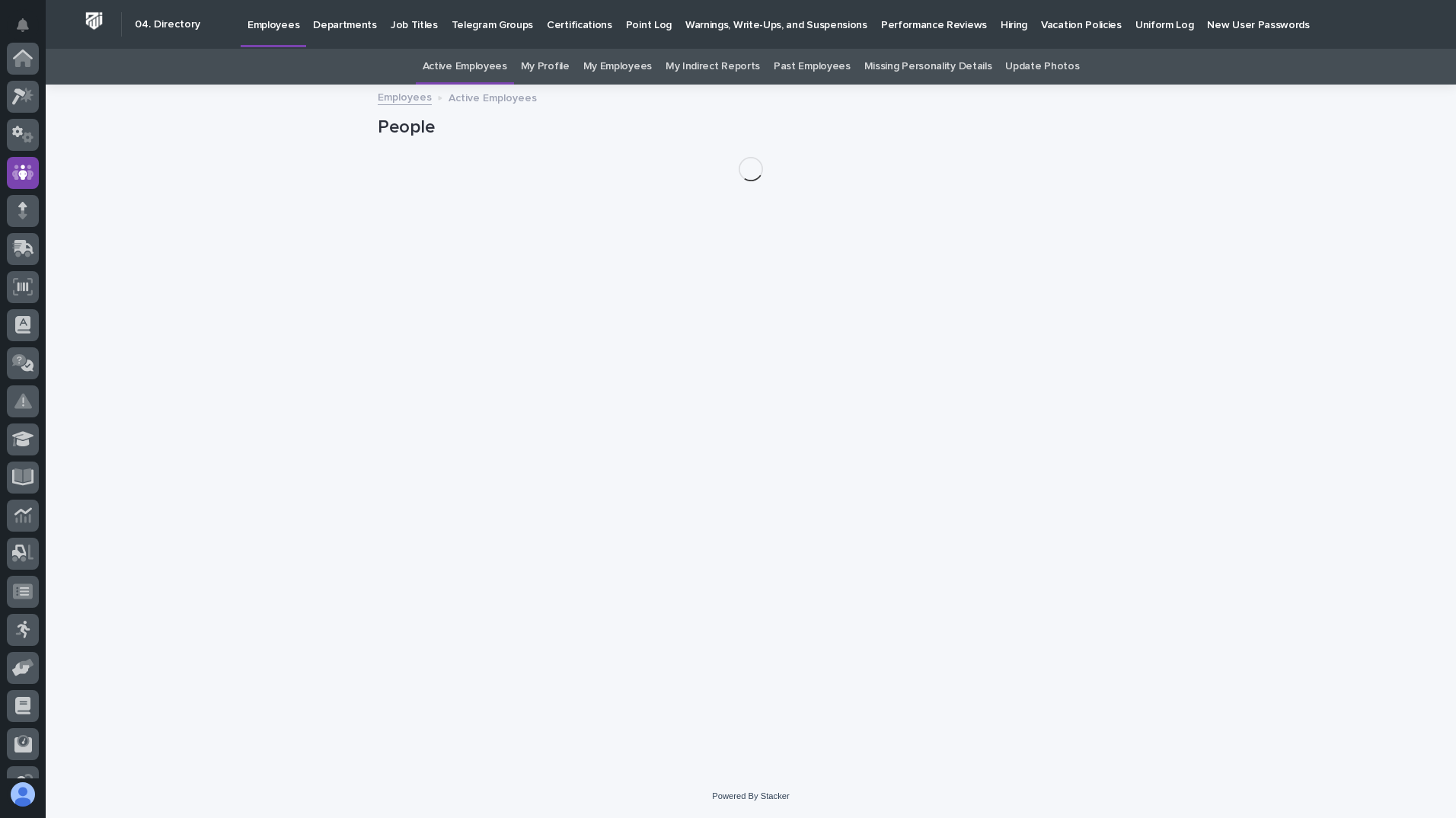
scroll to position [114, 0]
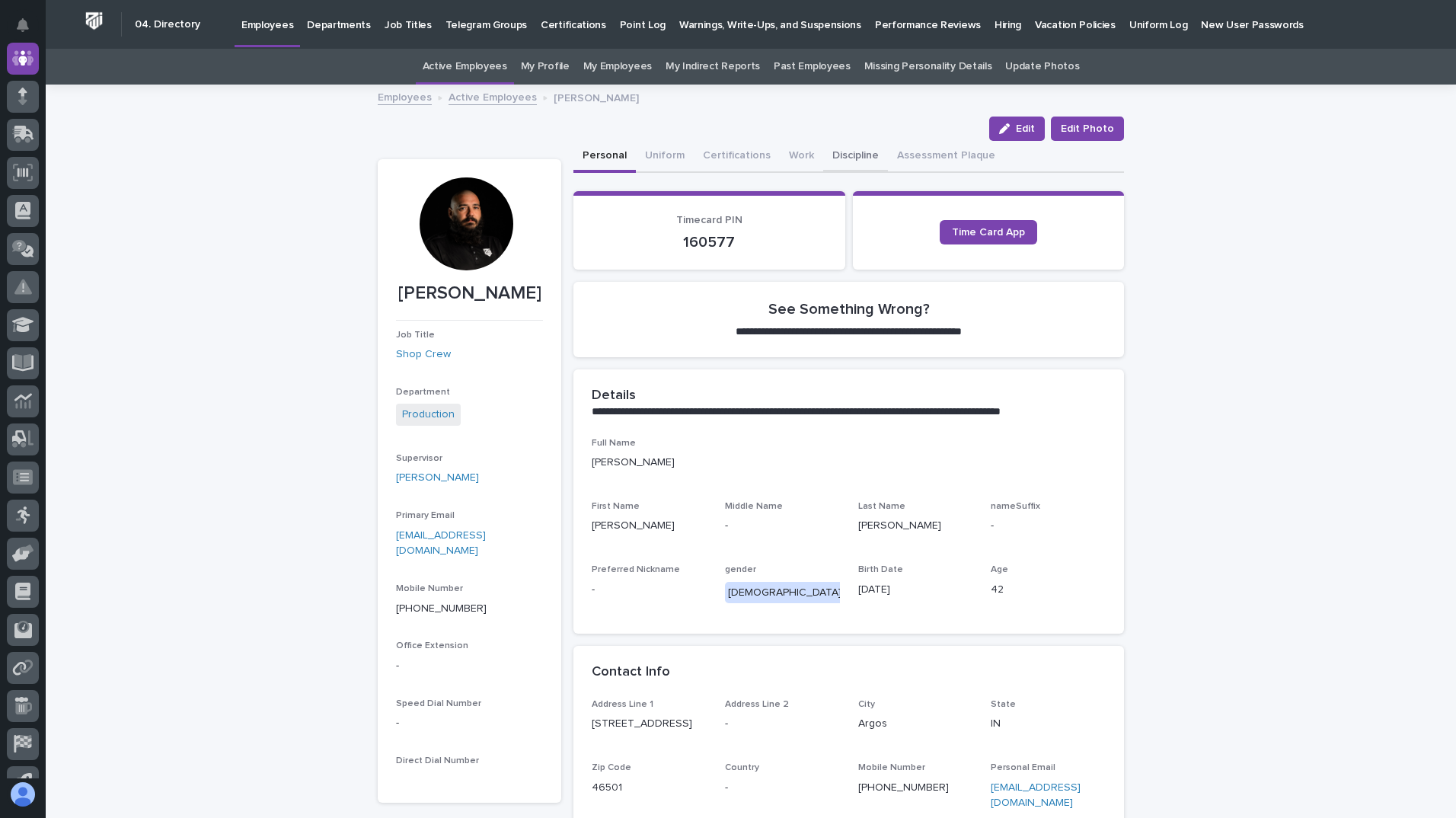
click at [844, 156] on button "Discipline" at bounding box center [855, 157] width 65 height 32
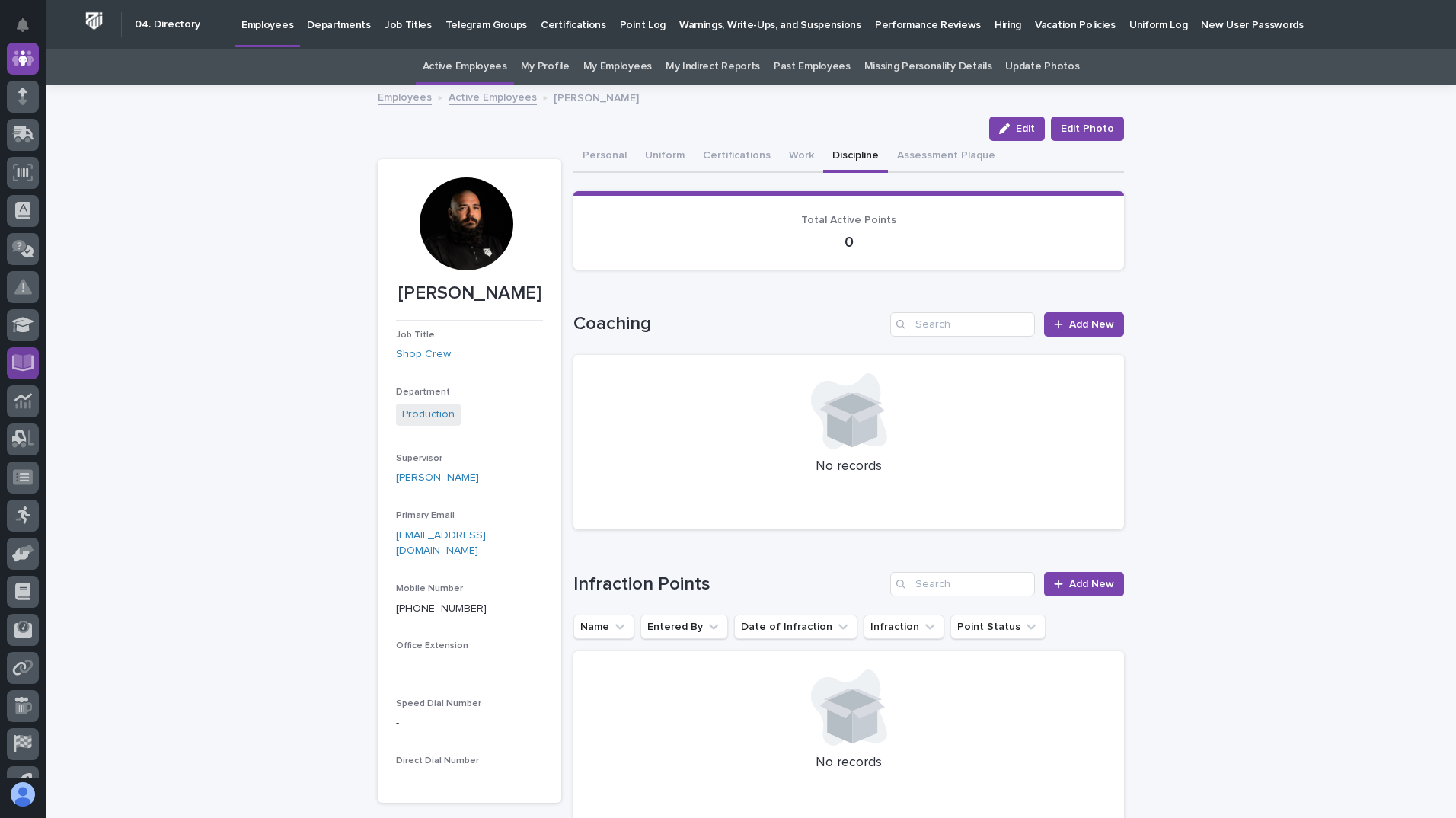
click at [10, 370] on div at bounding box center [23, 363] width 32 height 32
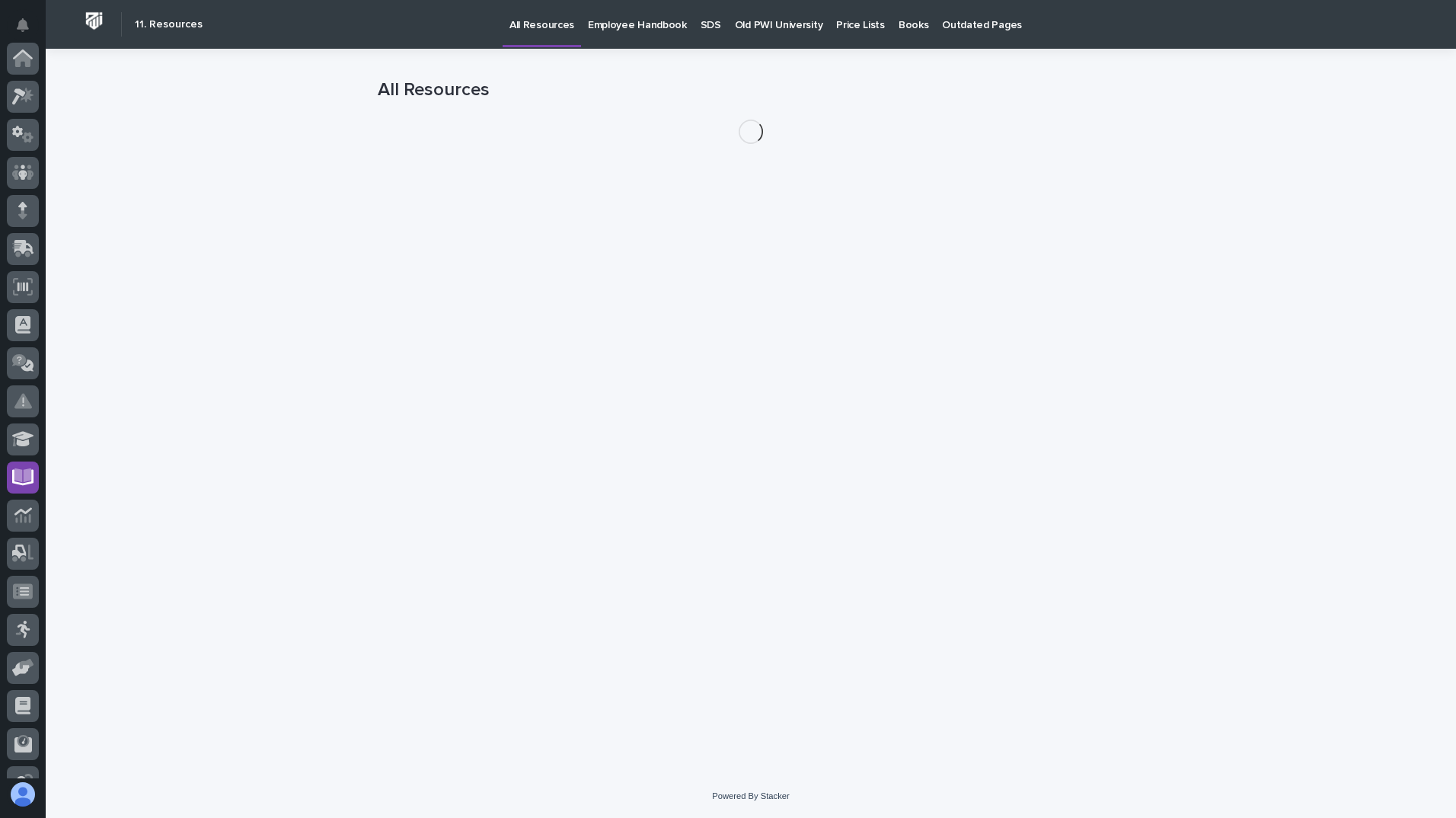
scroll to position [179, 0]
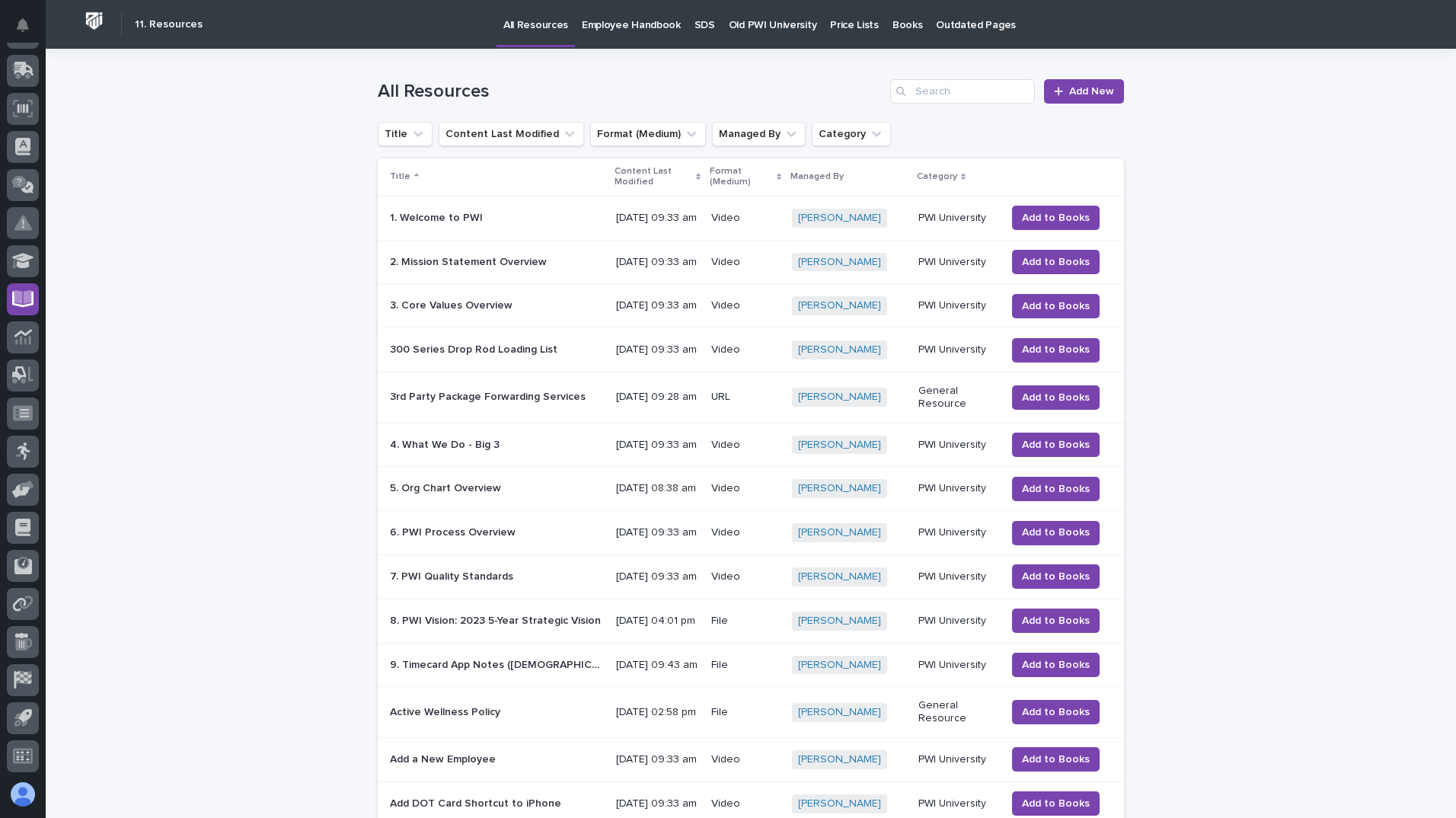
click at [634, 29] on p "Employee Handbook" at bounding box center [631, 16] width 99 height 32
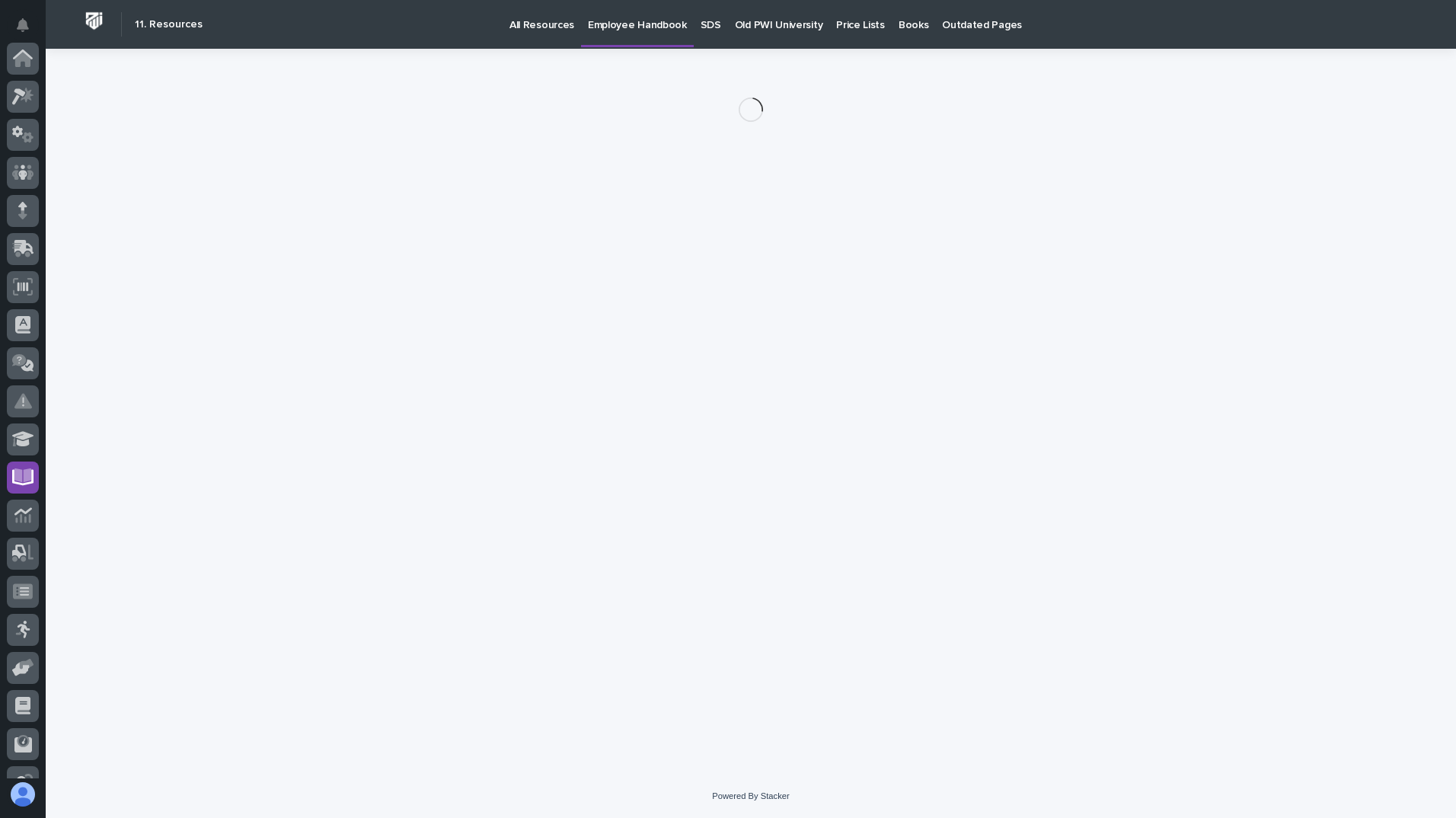
scroll to position [179, 0]
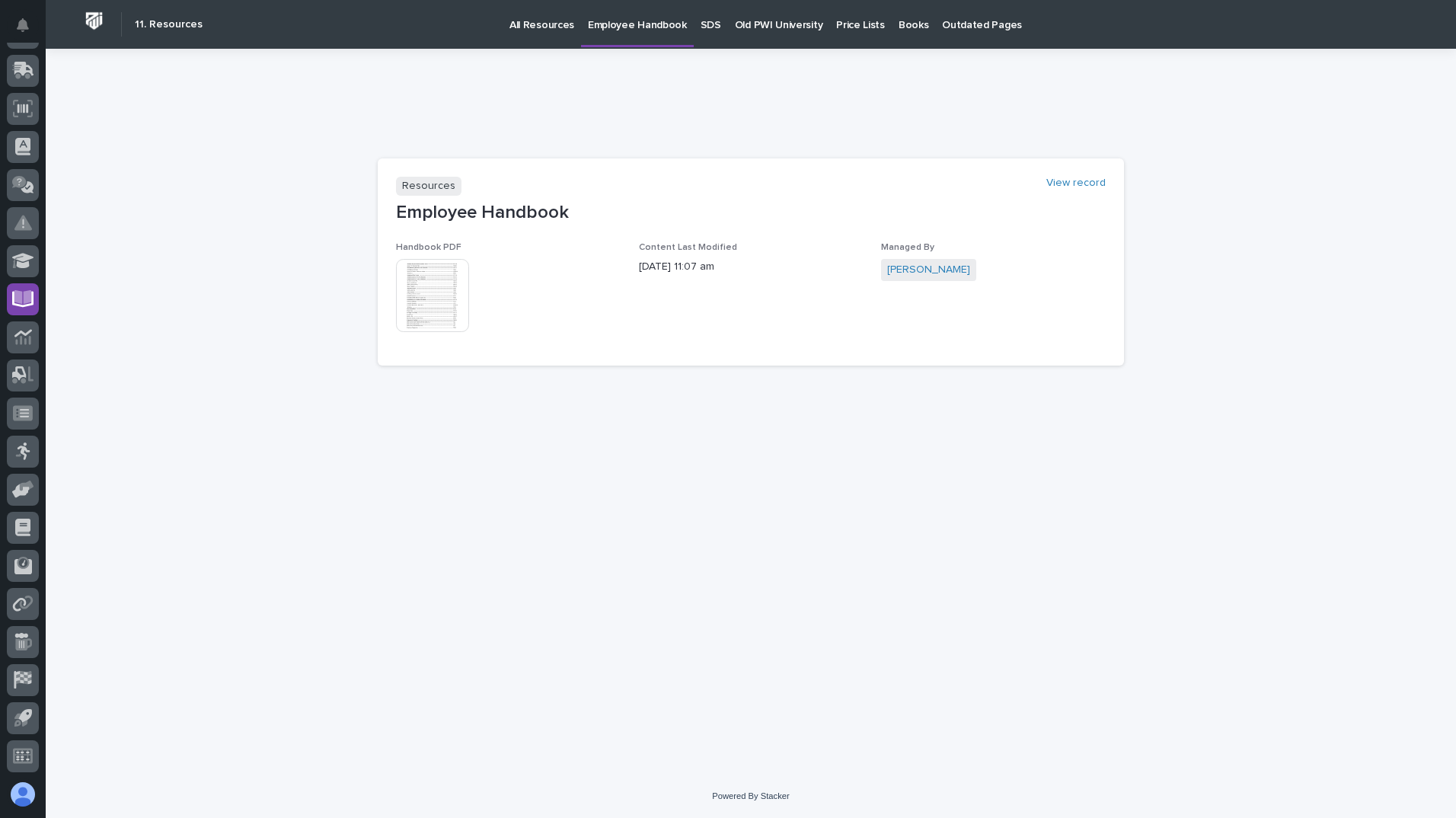
click at [442, 301] on img at bounding box center [432, 295] width 73 height 73
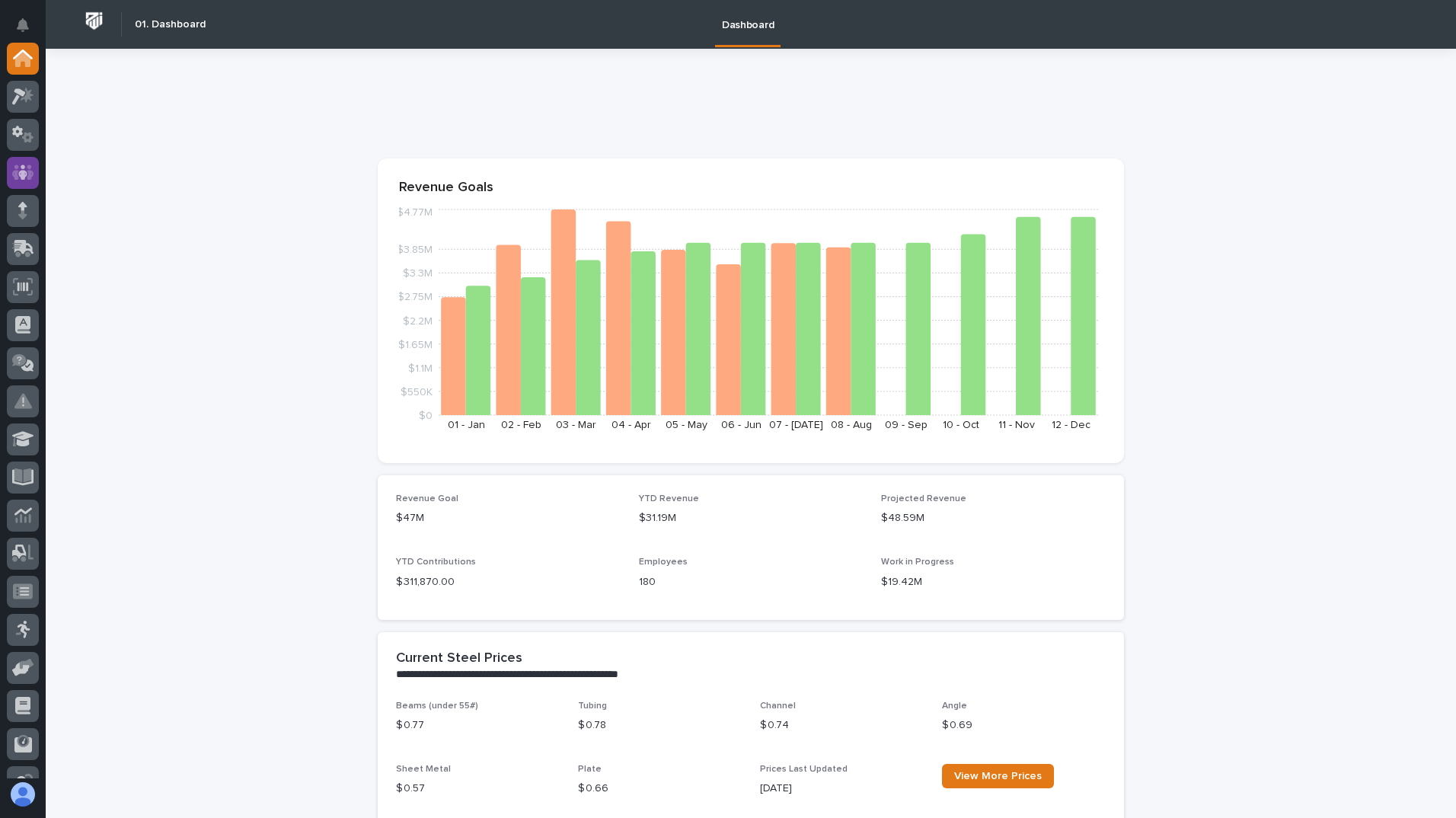
click at [13, 174] on icon at bounding box center [23, 172] width 22 height 15
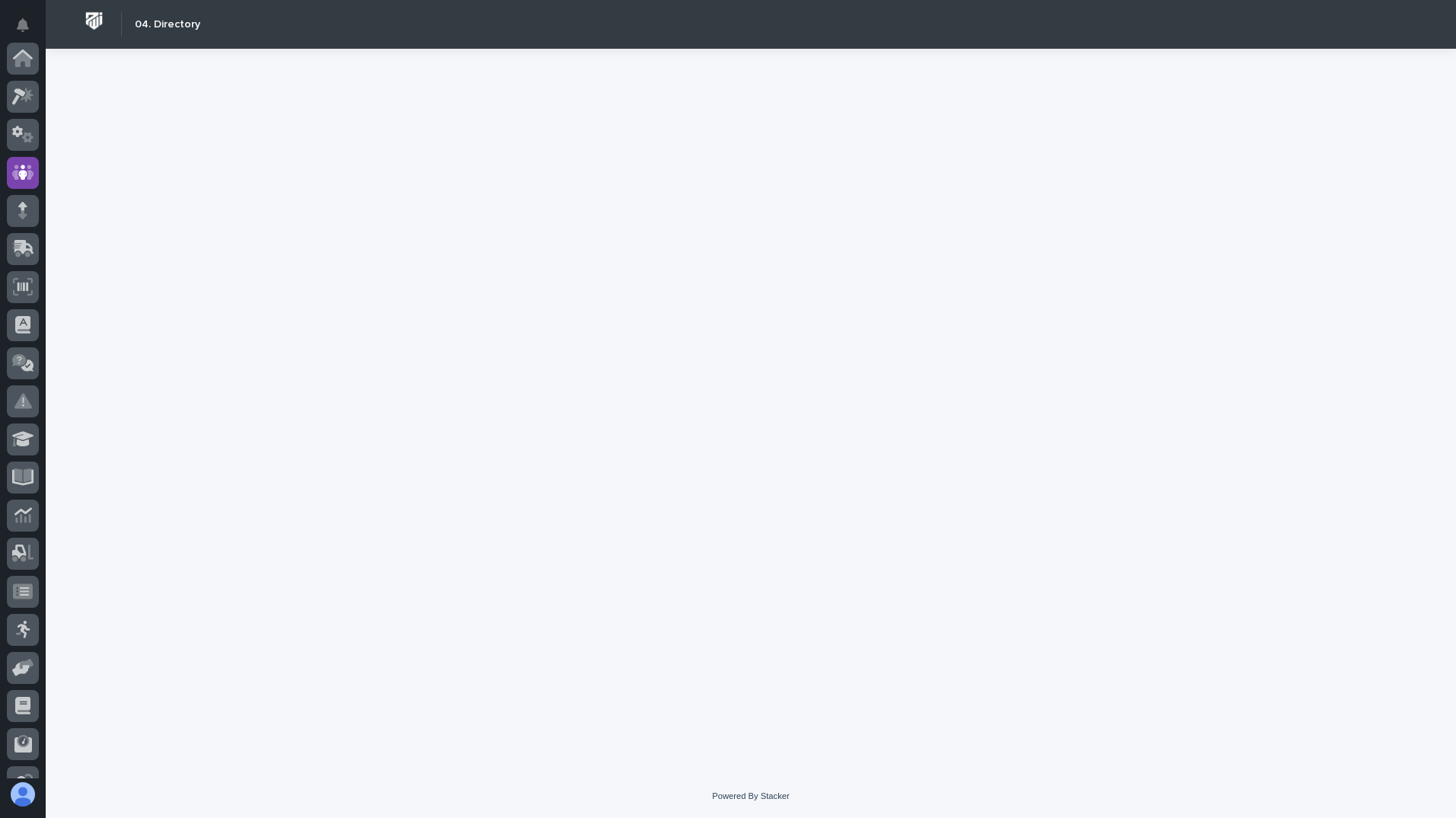
scroll to position [114, 0]
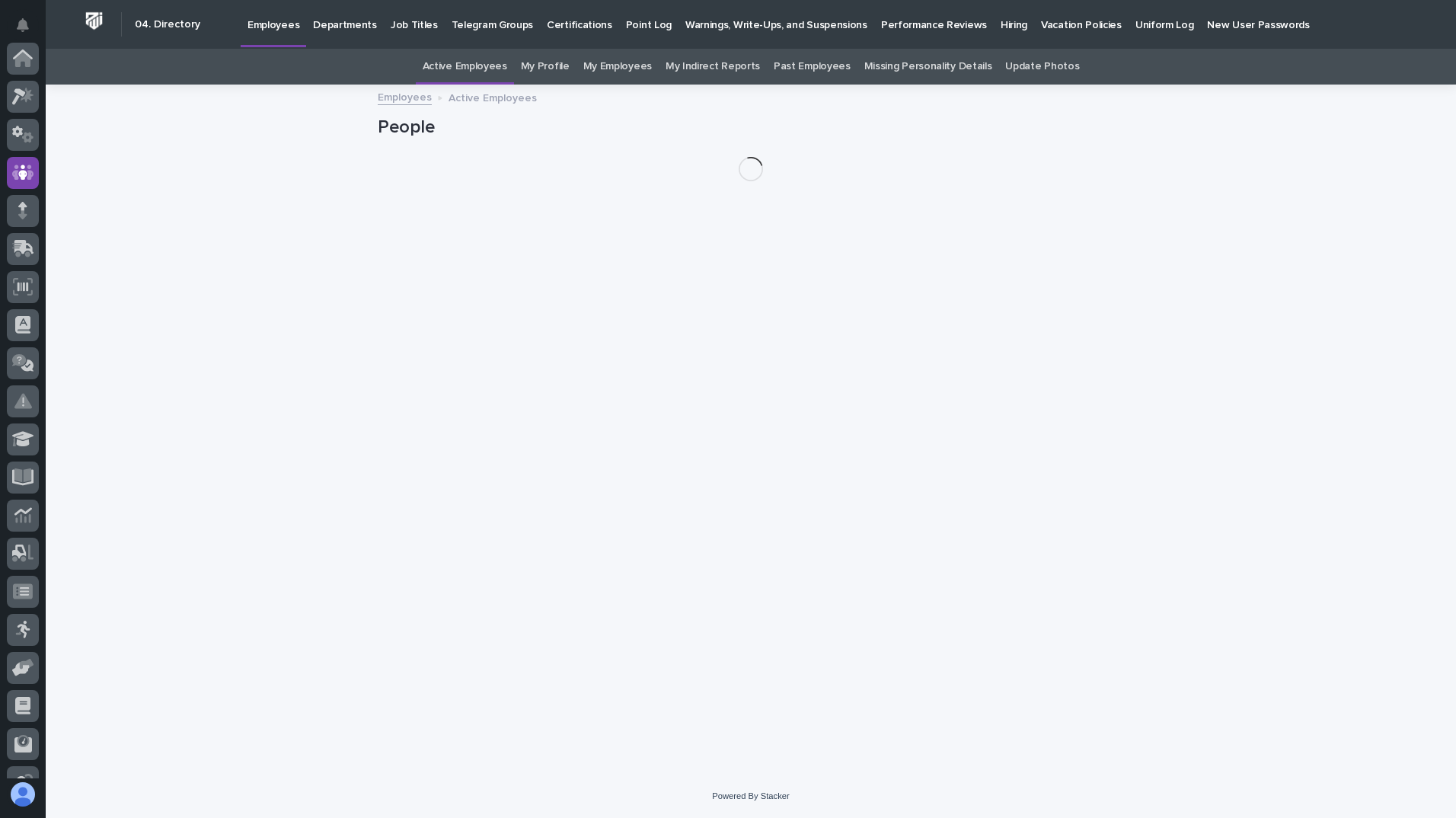
scroll to position [114, 0]
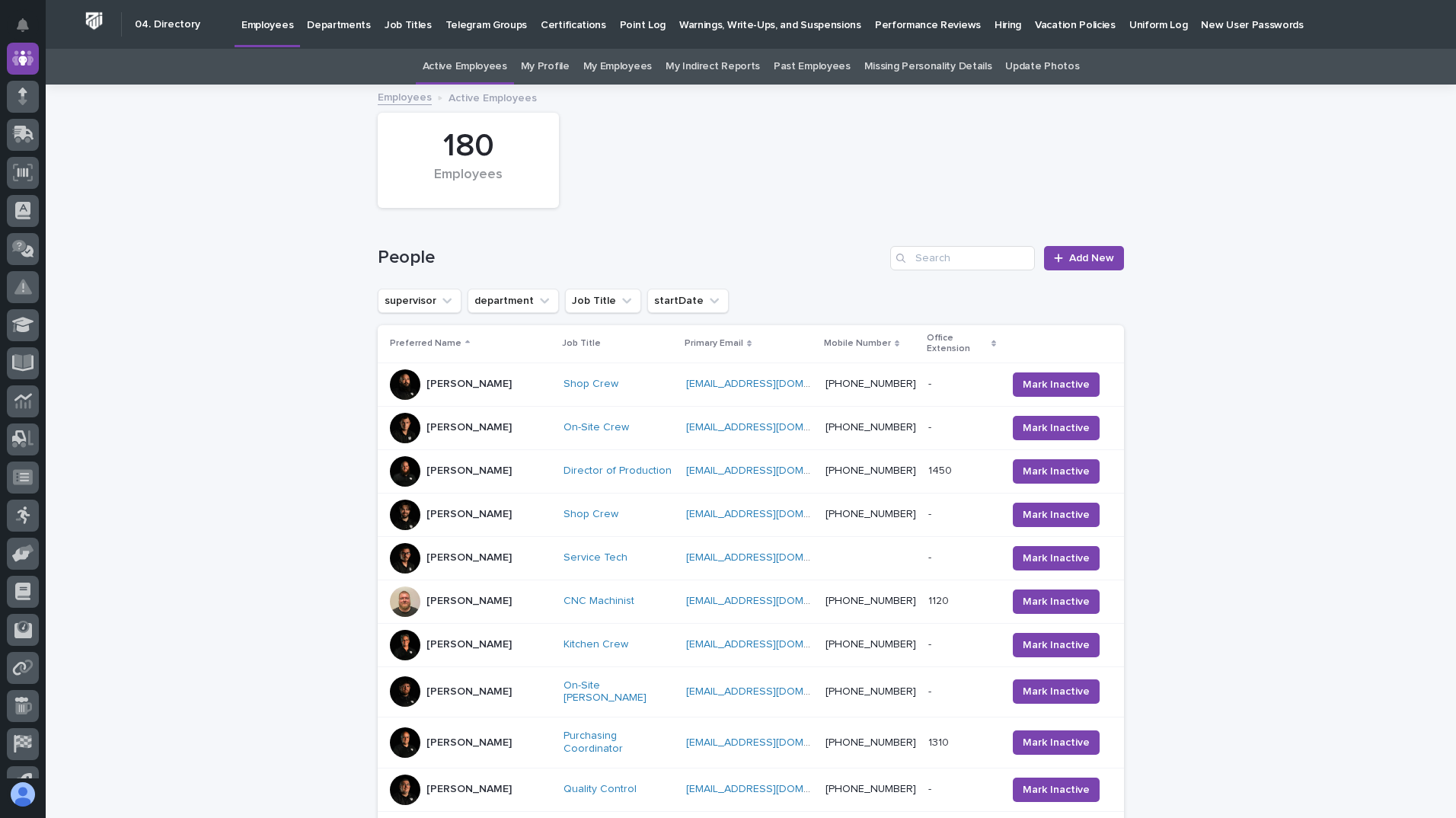
click at [441, 595] on p "[PERSON_NAME]" at bounding box center [469, 602] width 85 height 13
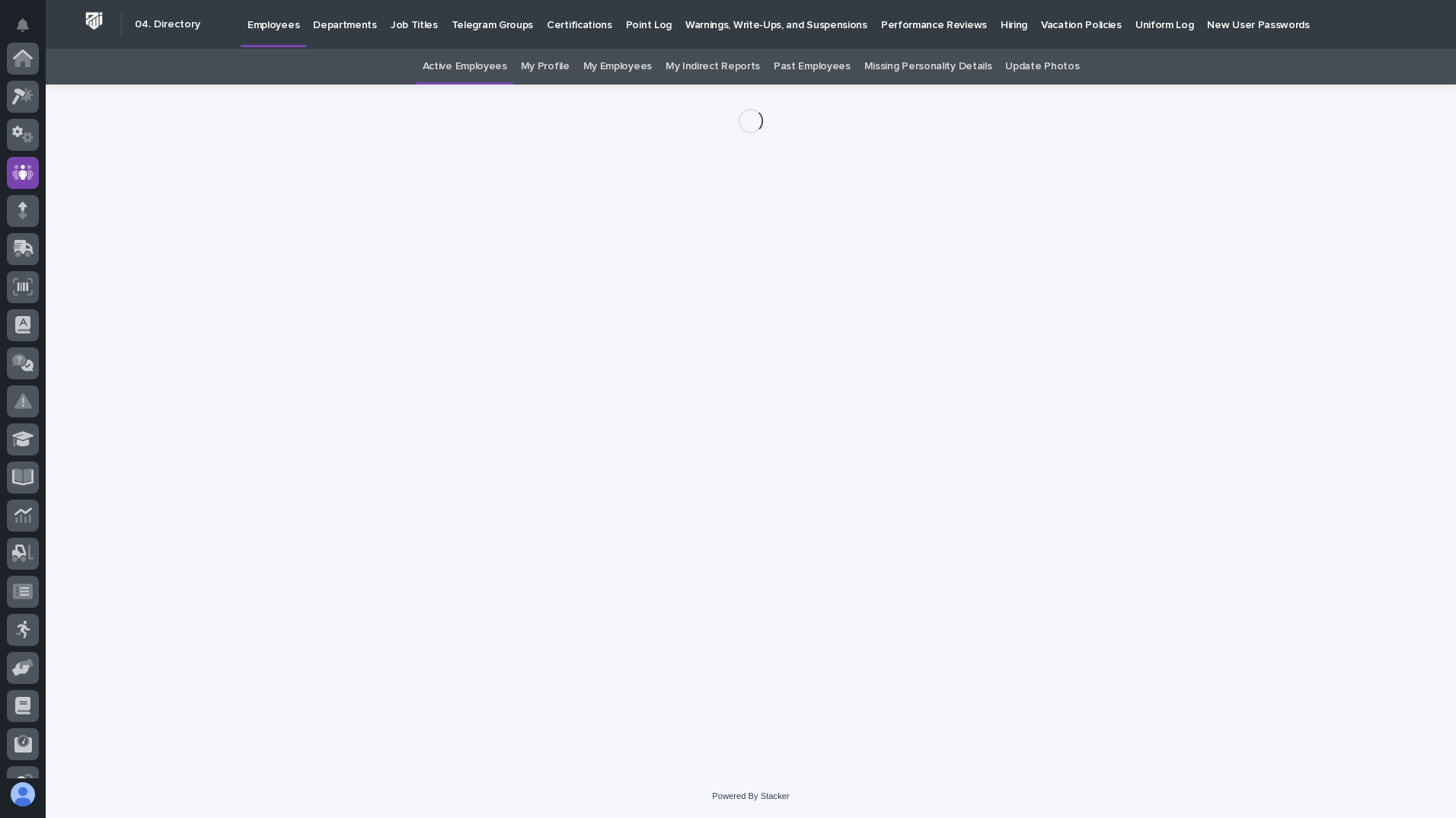
scroll to position [114, 0]
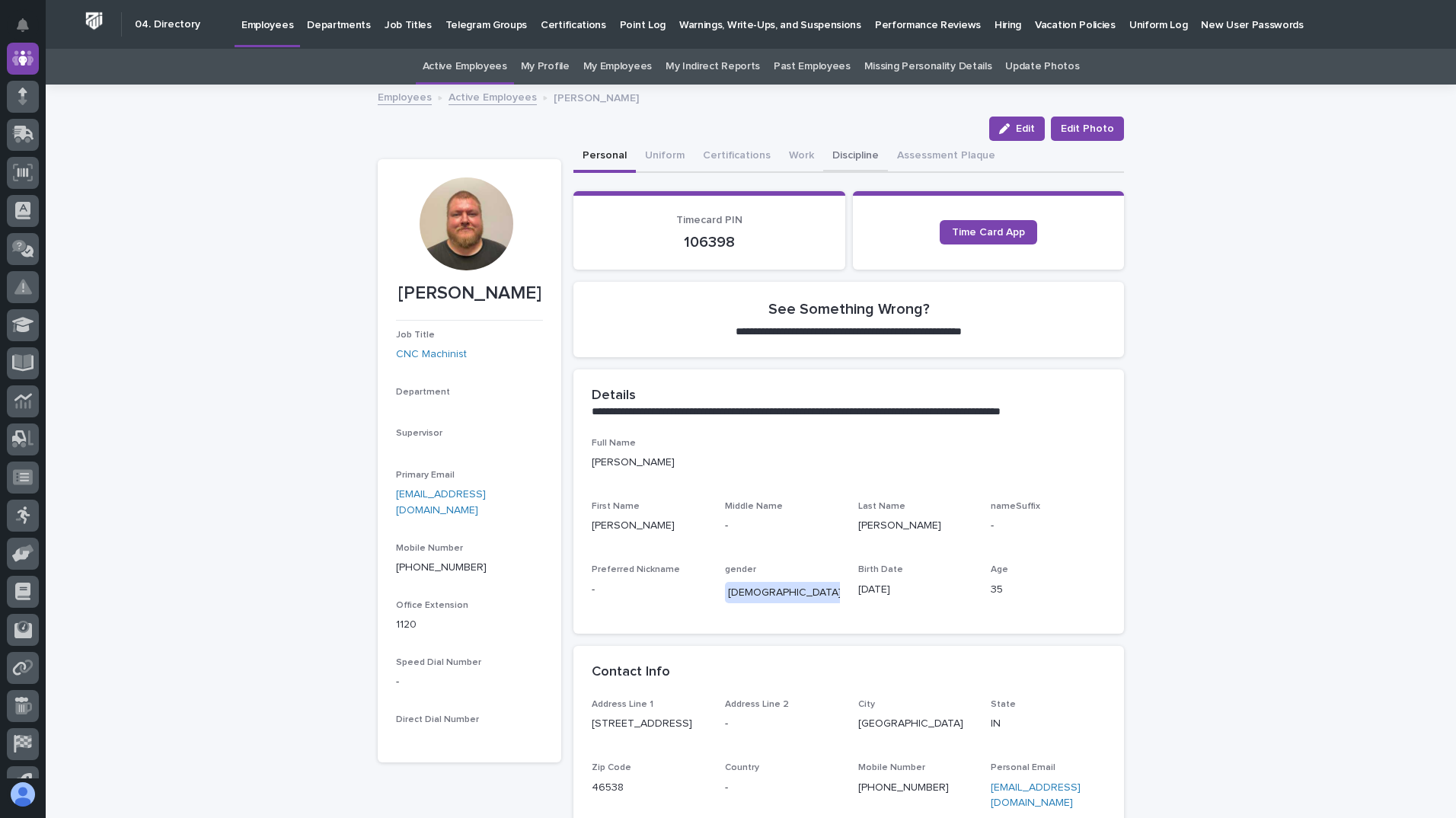
click at [842, 158] on button "Discipline" at bounding box center [855, 157] width 65 height 32
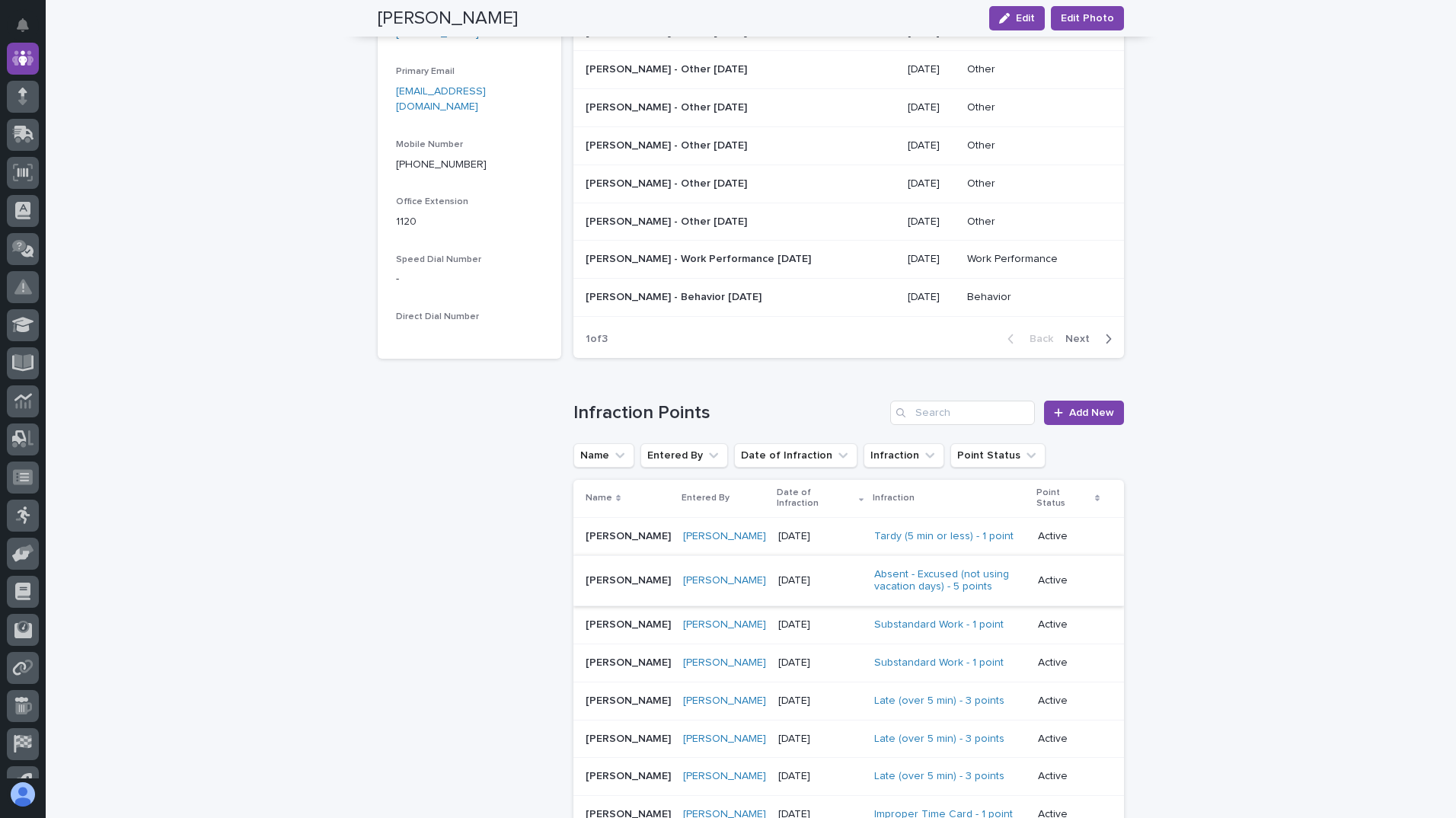
scroll to position [447, 0]
click at [649, 573] on p "[PERSON_NAME]" at bounding box center [630, 577] width 88 height 16
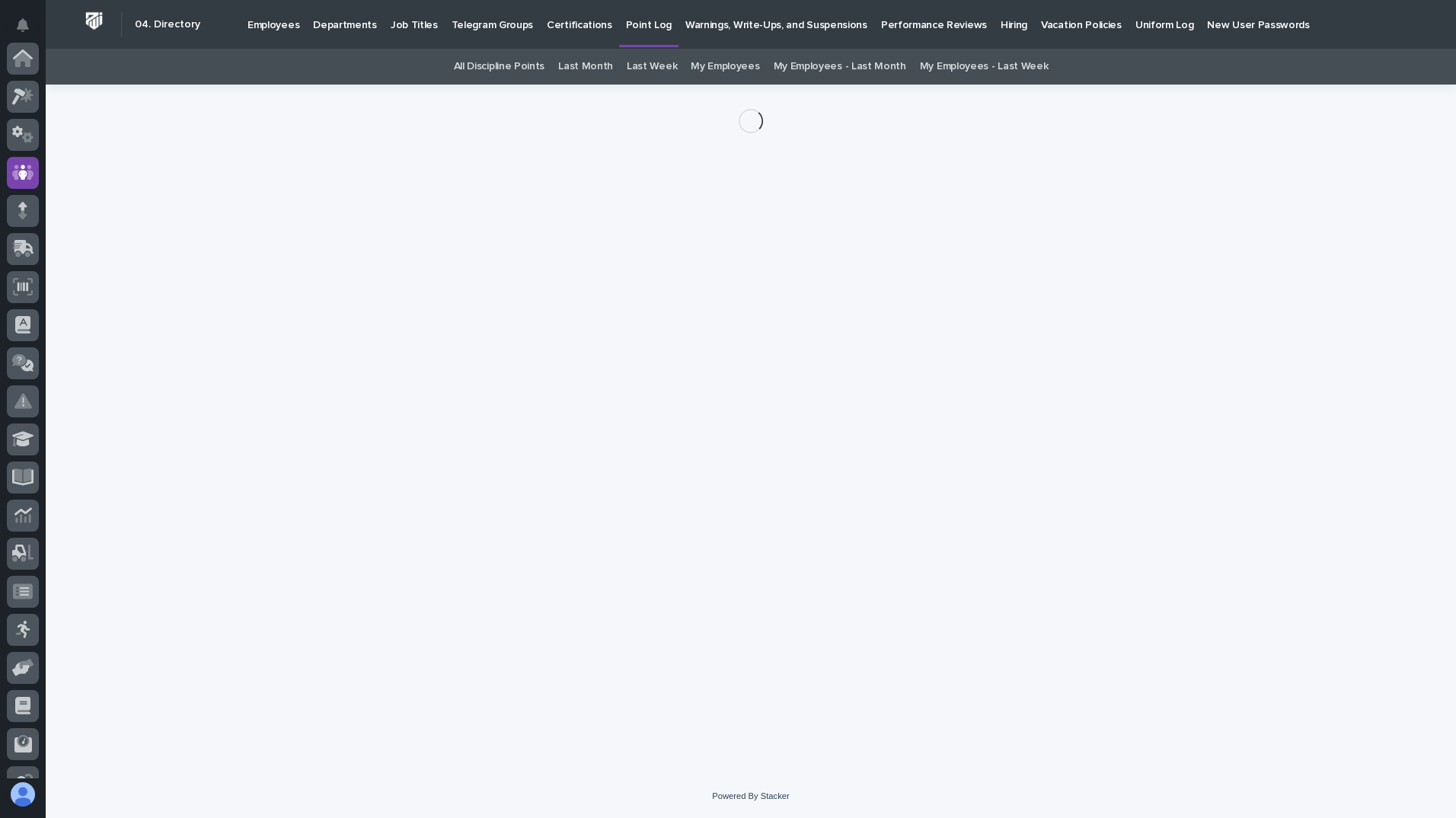
scroll to position [114, 0]
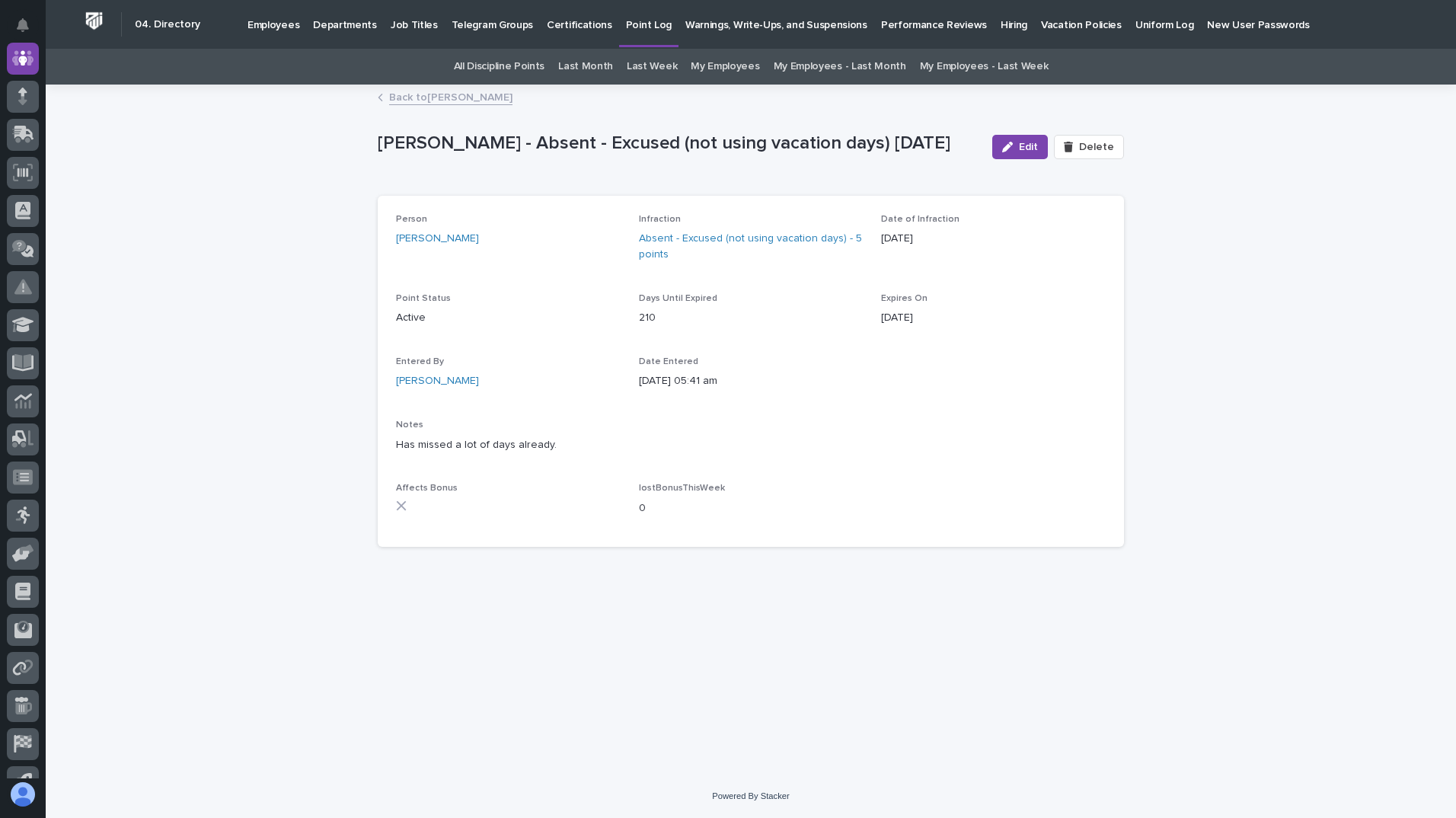
click at [406, 91] on link "Back to Andy Johnston" at bounding box center [451, 96] width 123 height 18
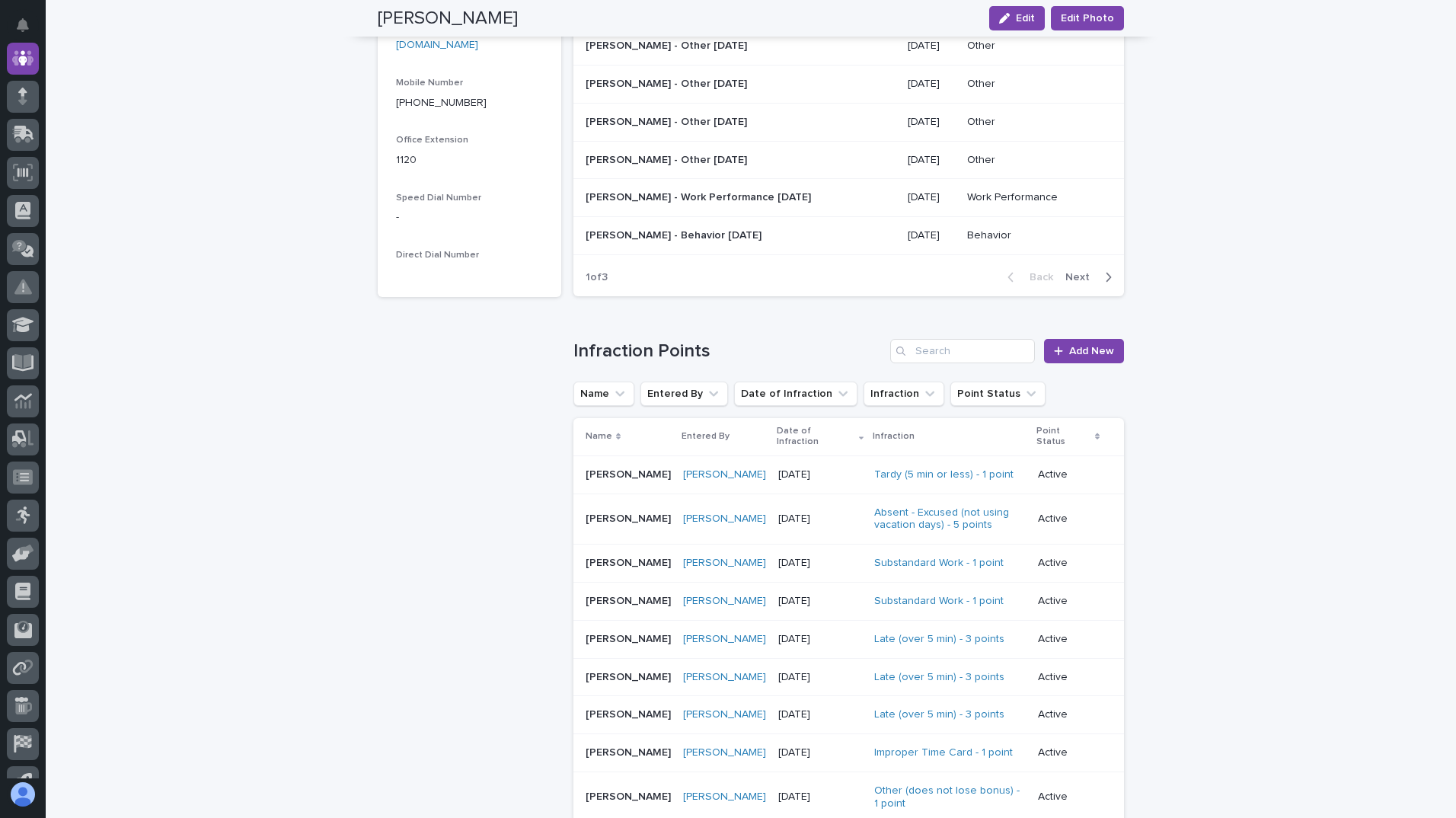
scroll to position [535, 0]
